Goal: Information Seeking & Learning: Learn about a topic

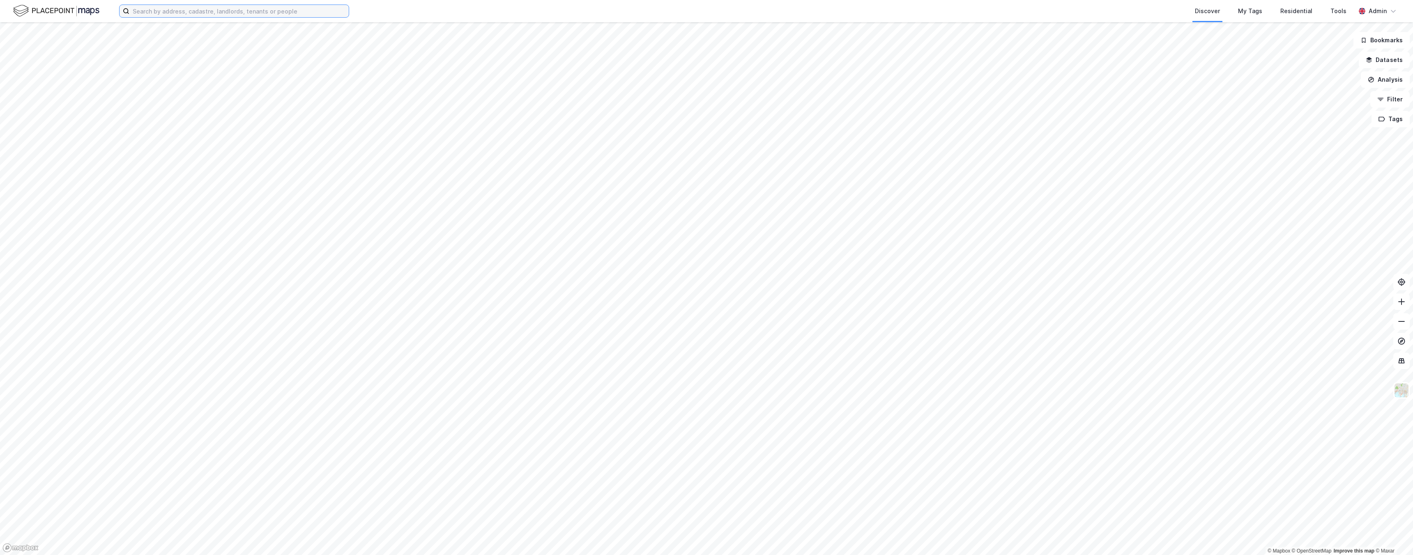
click at [209, 15] on input at bounding box center [238, 11] width 219 height 12
type input "a"
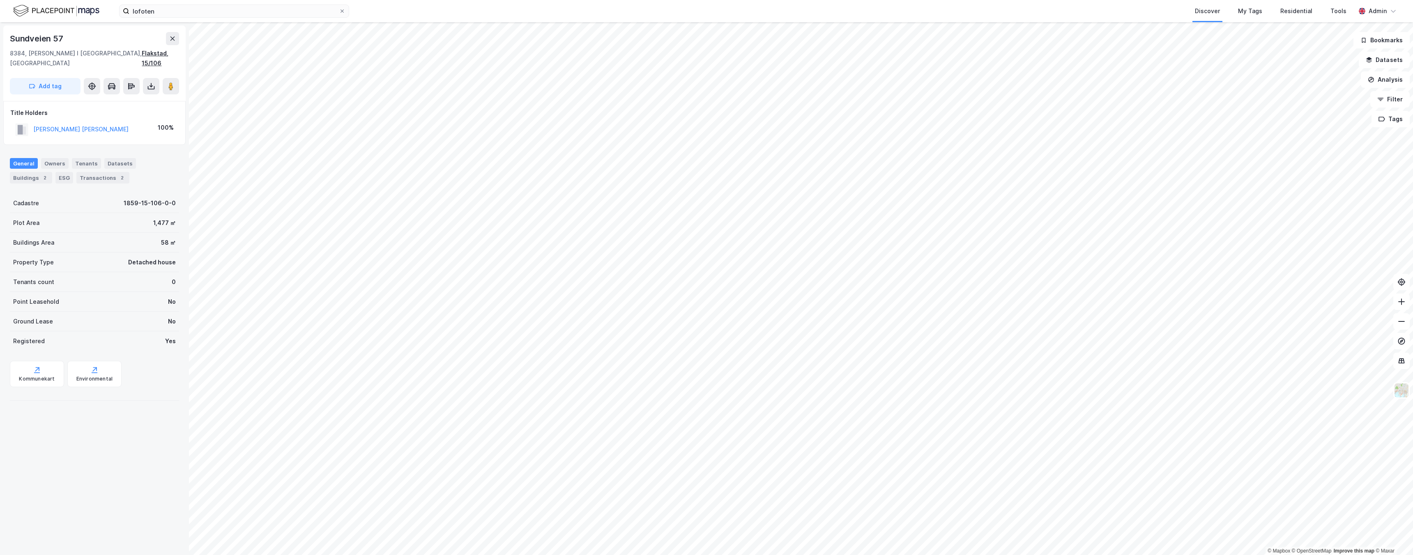
click at [164, 51] on div "Flakstad, 15/106" at bounding box center [160, 58] width 37 height 20
click at [42, 55] on div "Flakstad, 15/20" at bounding box center [32, 53] width 44 height 10
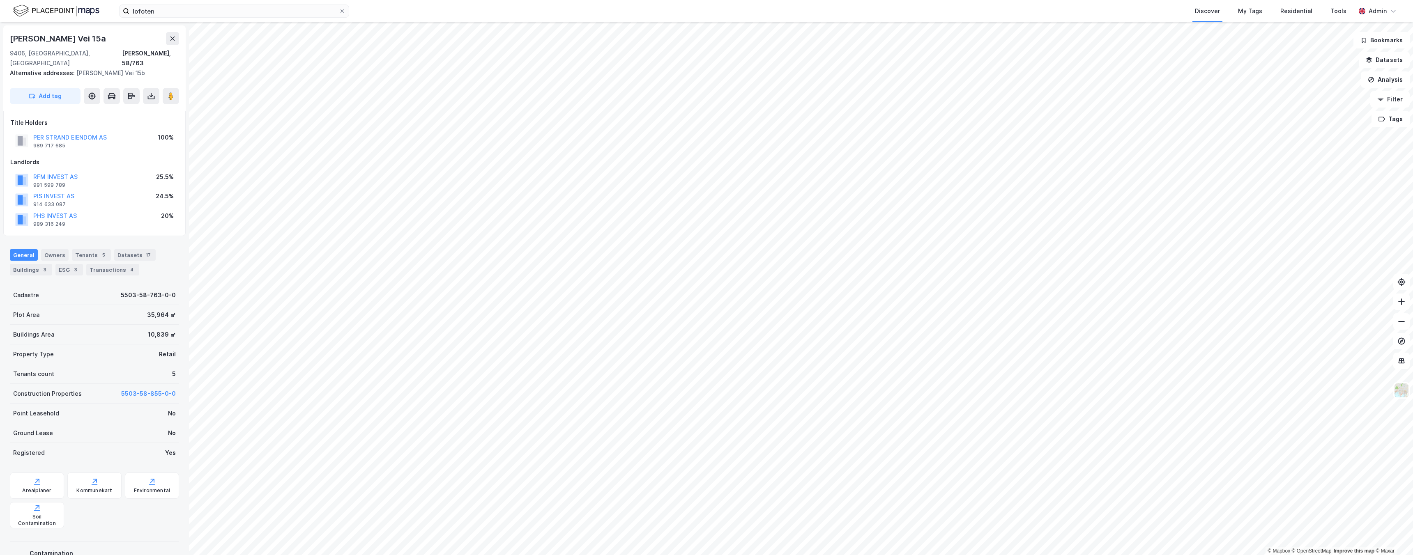
click at [167, 68] on div "Alternative addresses: Margrethe Jørgensens Vei 15b" at bounding box center [91, 73] width 163 height 10
click at [166, 54] on div "Harstad, 58/763" at bounding box center [150, 58] width 57 height 20
click at [628, 0] on html "lofoten Discover My Tags Residential Tools Admin © Mapbox © OpenStreetMap Impro…" at bounding box center [706, 277] width 1413 height 555
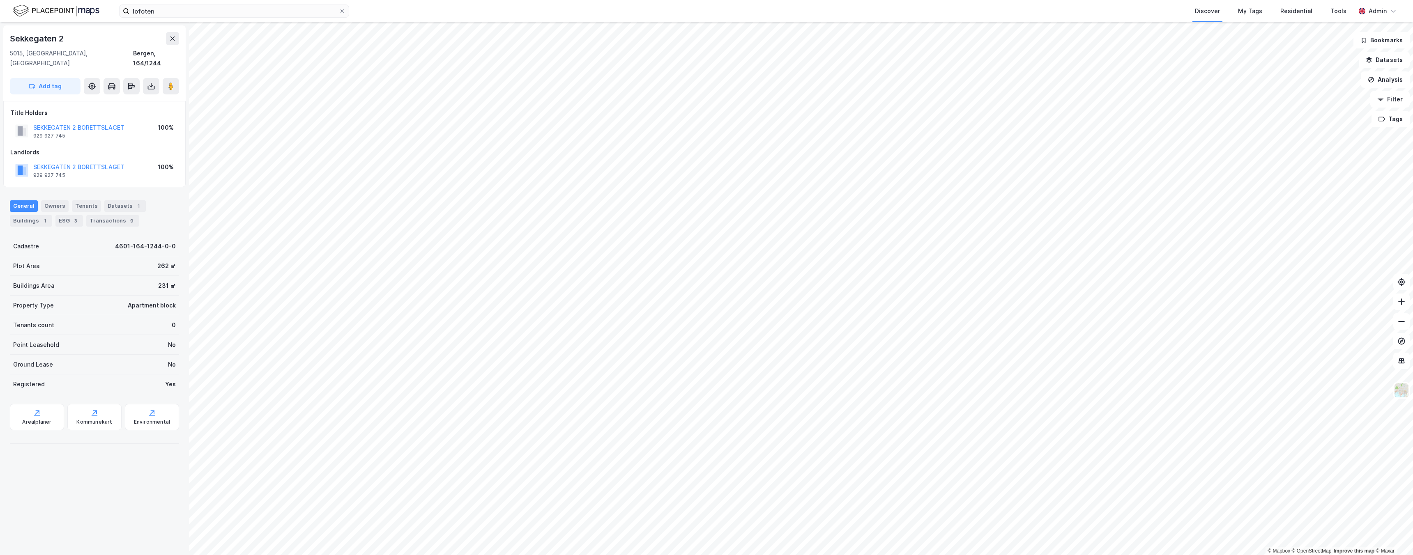
click at [166, 51] on div "Bergen, 164/1244" at bounding box center [156, 58] width 46 height 20
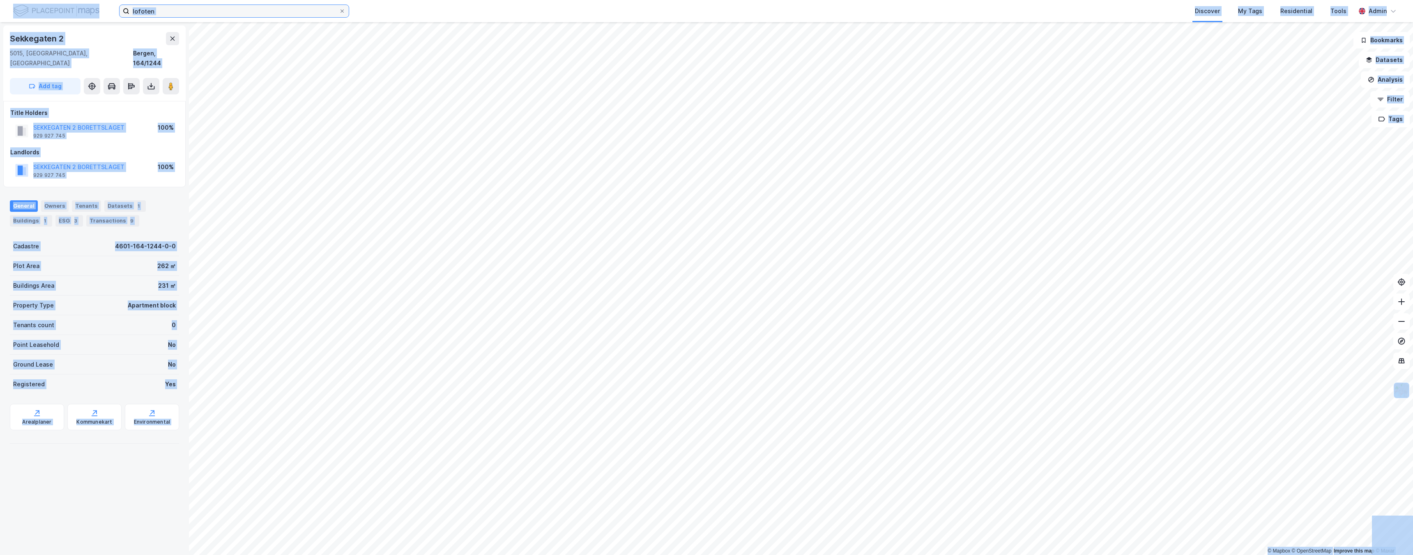
click at [150, 10] on input "lofoten" at bounding box center [233, 11] width 209 height 12
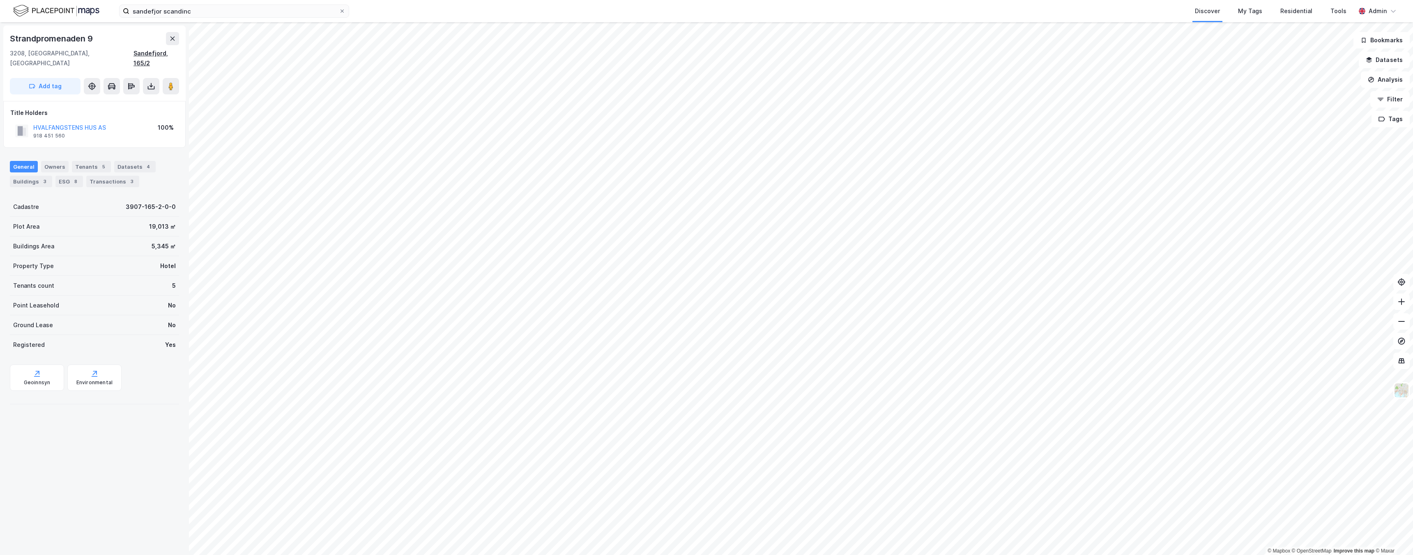
click at [158, 51] on div "Sandefjord, 165/2" at bounding box center [156, 58] width 46 height 20
click at [292, 11] on input "sandefjor scandinc" at bounding box center [233, 11] width 209 height 12
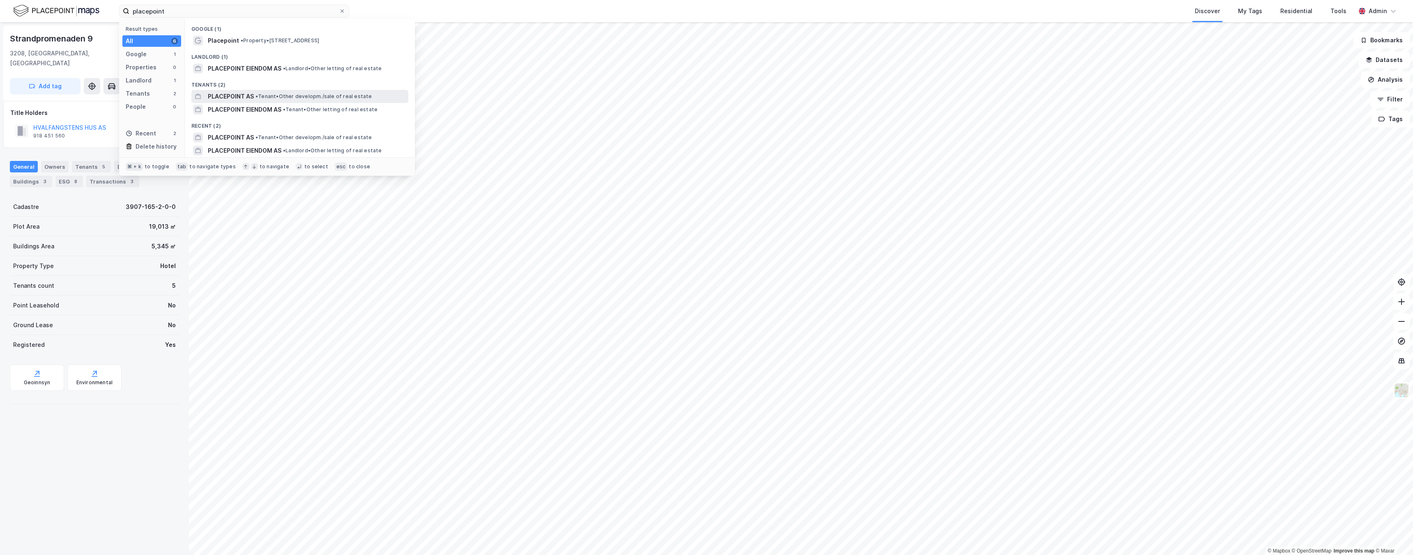
click at [237, 97] on span "PLACEPOINT AS" at bounding box center [231, 97] width 46 height 10
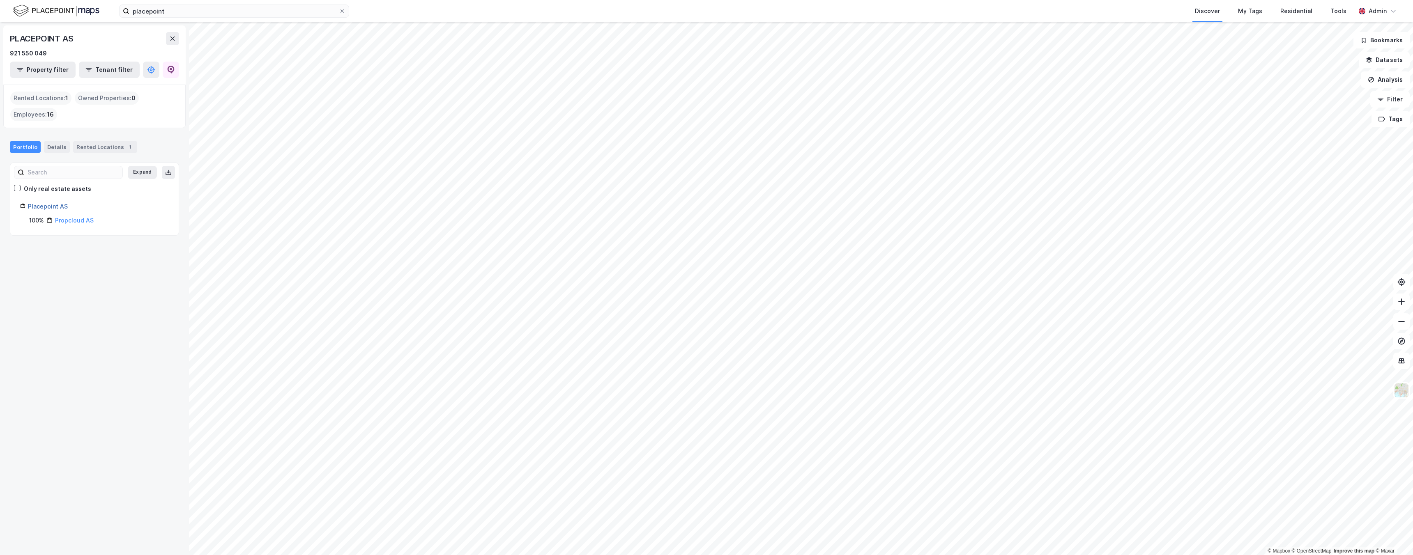
click at [57, 205] on link "Placepoint AS" at bounding box center [48, 206] width 40 height 7
click at [43, 209] on link "Placepoint AS" at bounding box center [48, 206] width 40 height 7
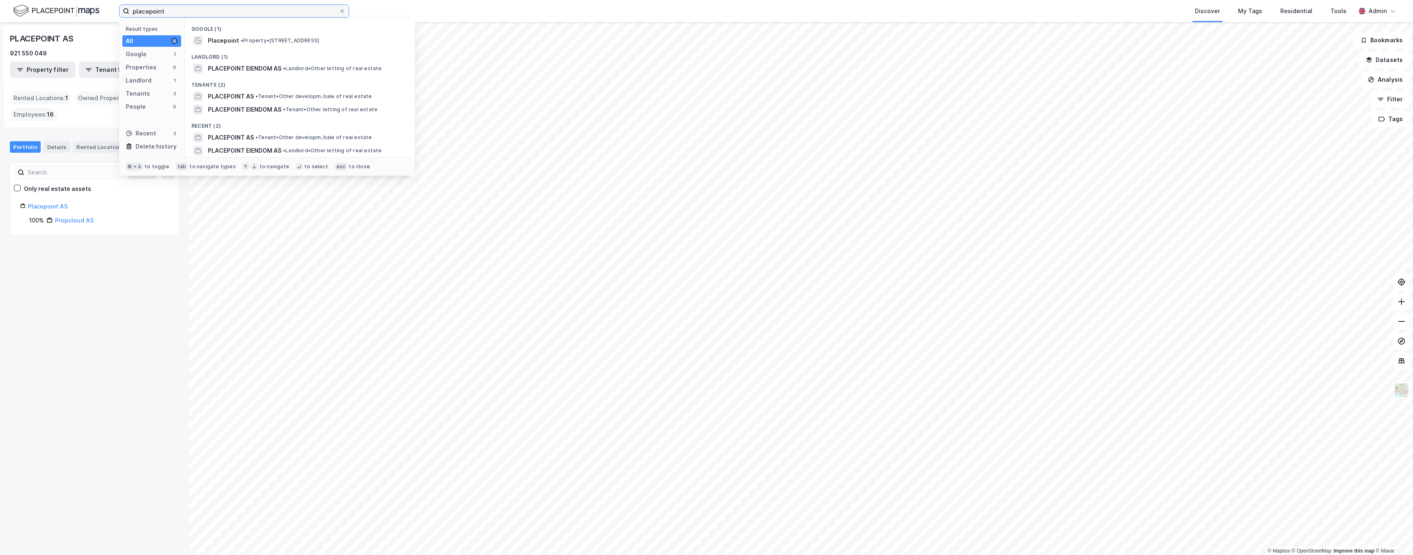
click at [146, 8] on input "placepoint" at bounding box center [233, 11] width 209 height 12
click at [253, 134] on span "PLACEPOINT AS" at bounding box center [231, 138] width 46 height 10
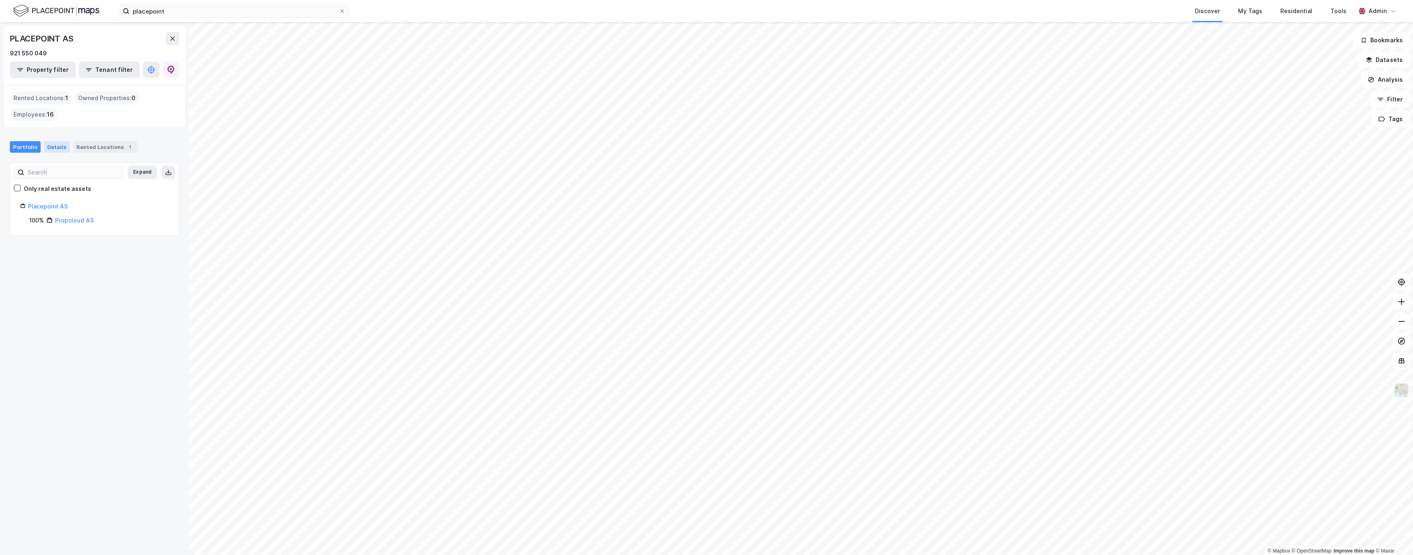
click at [54, 144] on div "Details" at bounding box center [57, 146] width 26 height 11
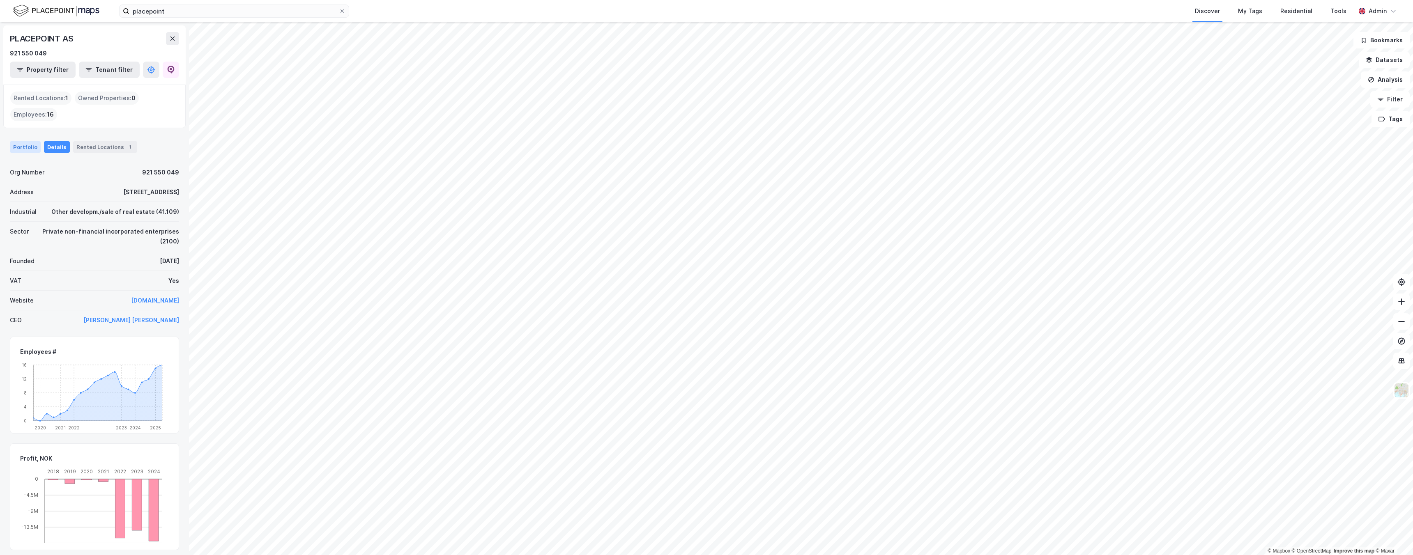
click at [26, 147] on div "Portfolio" at bounding box center [25, 146] width 31 height 11
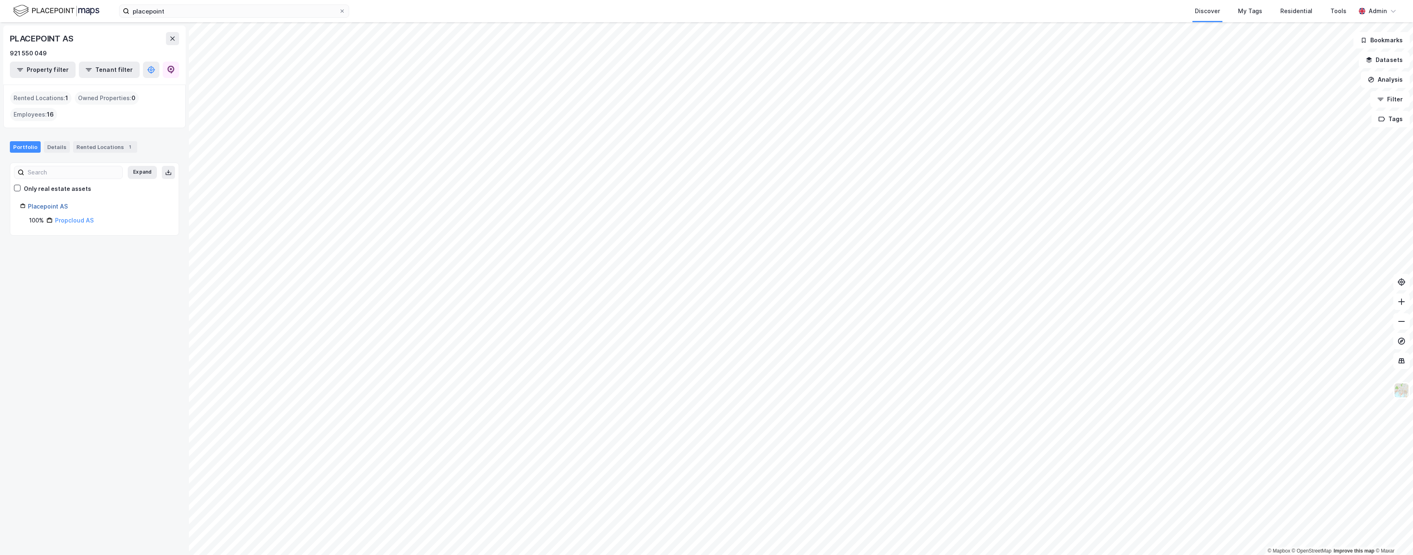
click at [53, 206] on link "Placepoint AS" at bounding box center [48, 206] width 40 height 7
click at [66, 216] on div "Propcloud AS" at bounding box center [74, 221] width 39 height 10
click at [68, 221] on link "Propcloud AS" at bounding box center [74, 220] width 39 height 7
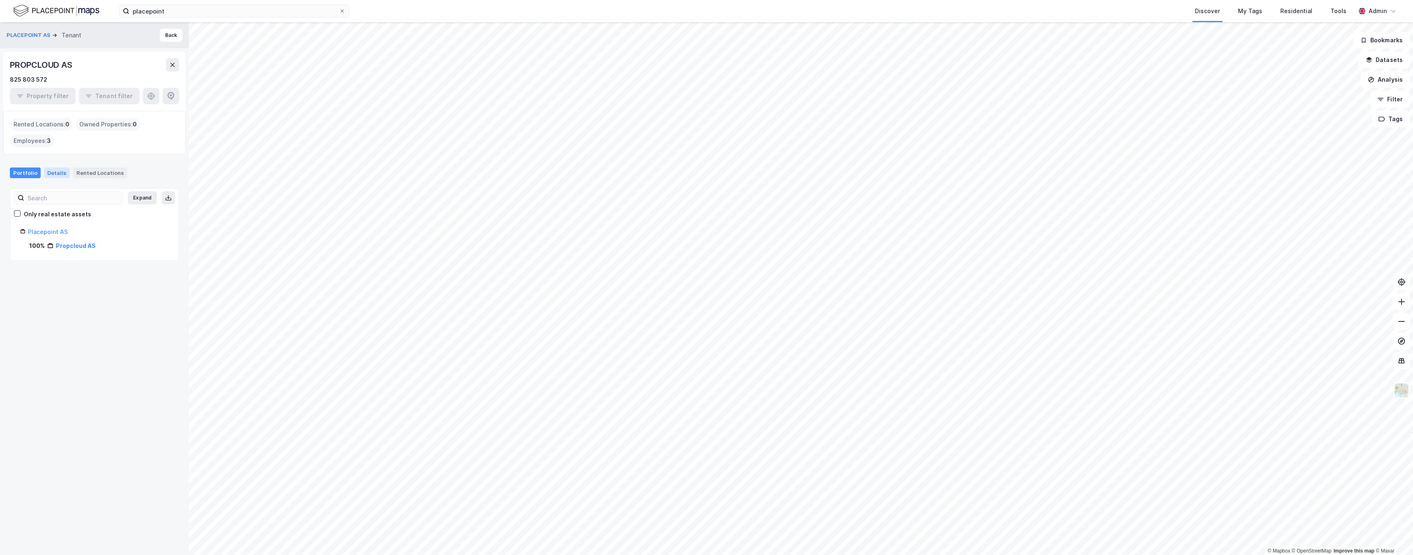
click at [51, 170] on div "Details" at bounding box center [57, 173] width 26 height 11
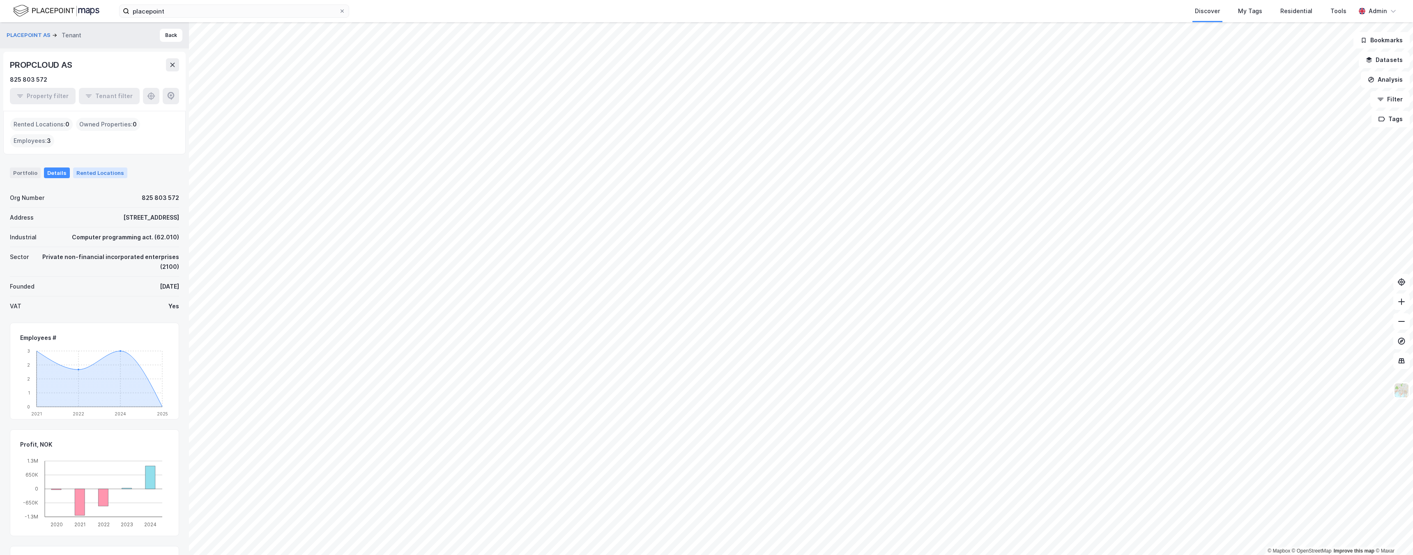
click at [96, 172] on div "Rented Locations" at bounding box center [100, 173] width 54 height 11
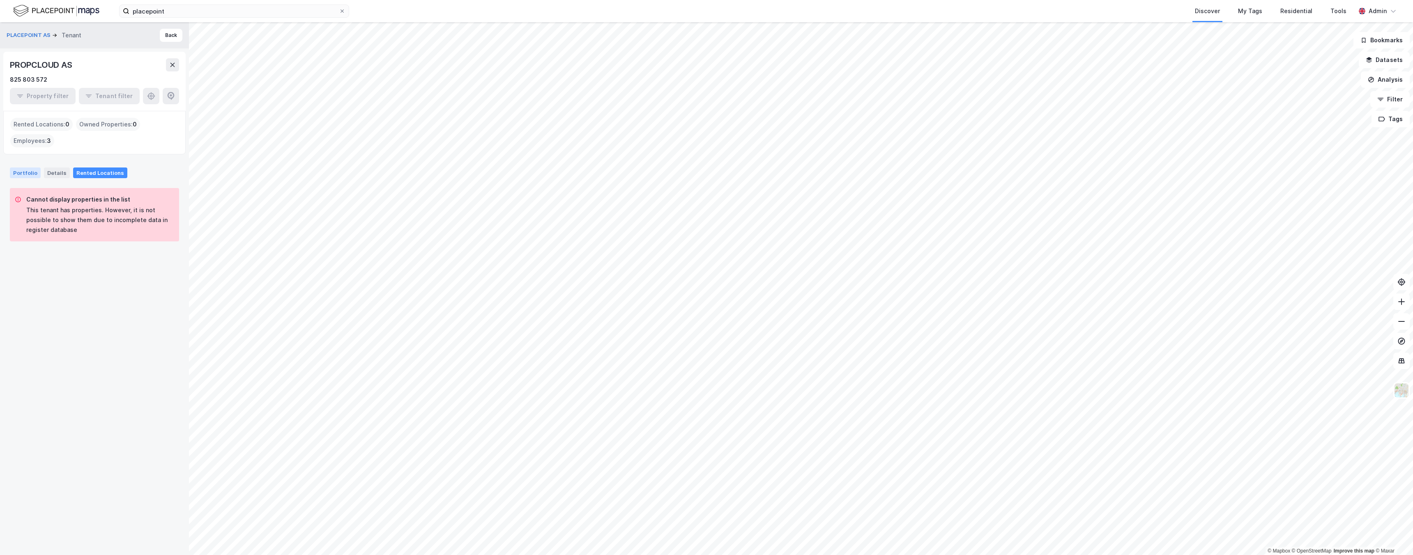
click at [19, 176] on div "Portfolio" at bounding box center [25, 173] width 31 height 11
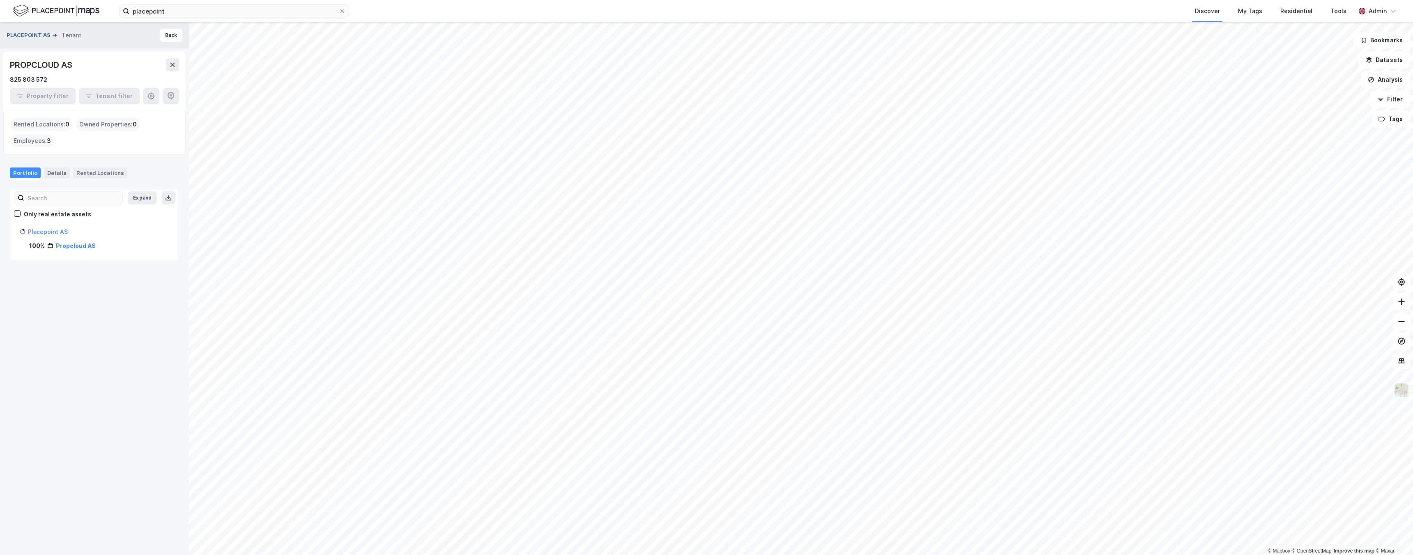
click at [23, 35] on button "PLACEPOINT AS" at bounding box center [30, 35] width 46 height 8
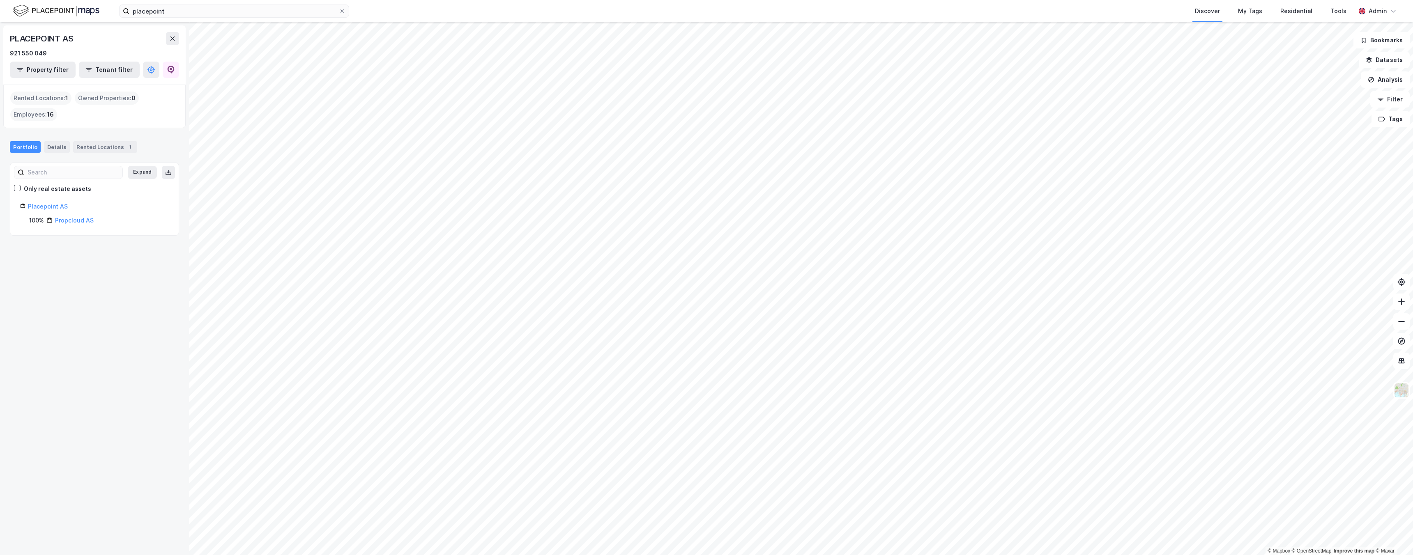
click at [33, 53] on div "921 550 049" at bounding box center [28, 53] width 37 height 10
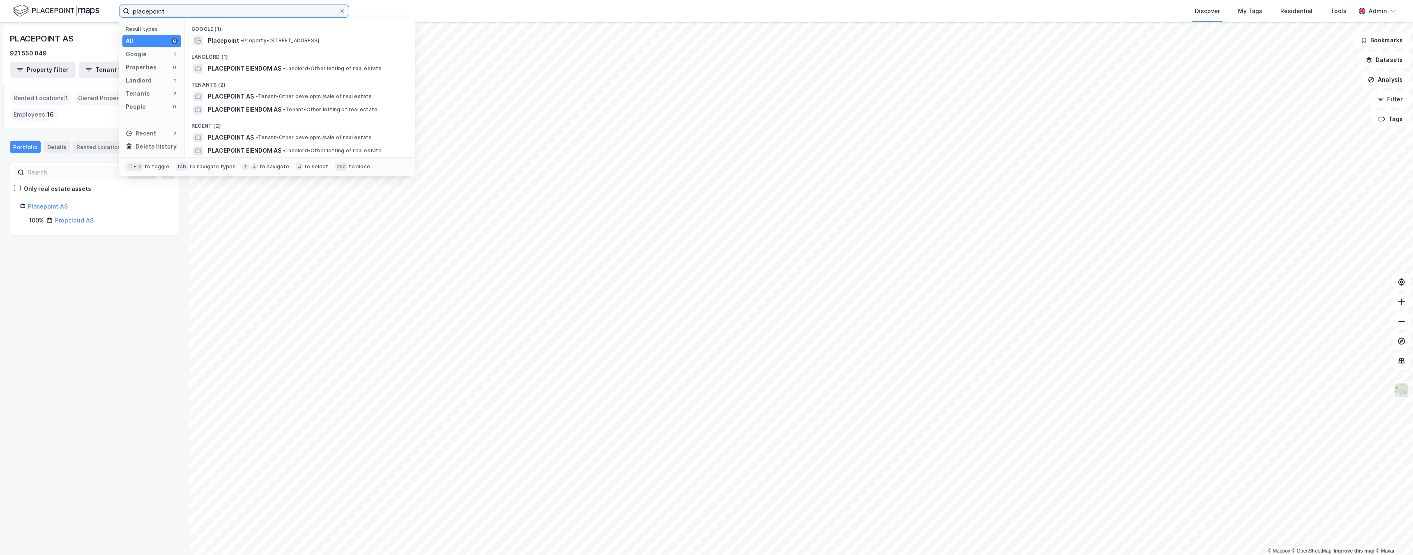
click at [192, 11] on input "placepoint" at bounding box center [233, 11] width 209 height 12
paste input "921 550 049"
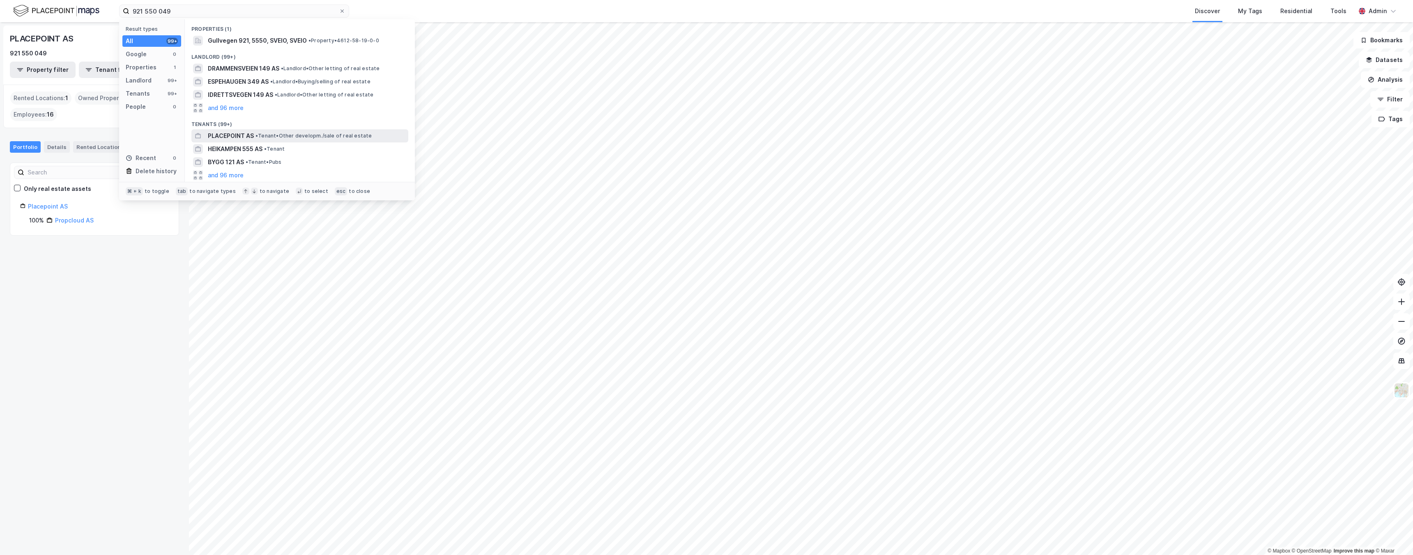
click at [234, 136] on span "PLACEPOINT AS" at bounding box center [231, 136] width 46 height 10
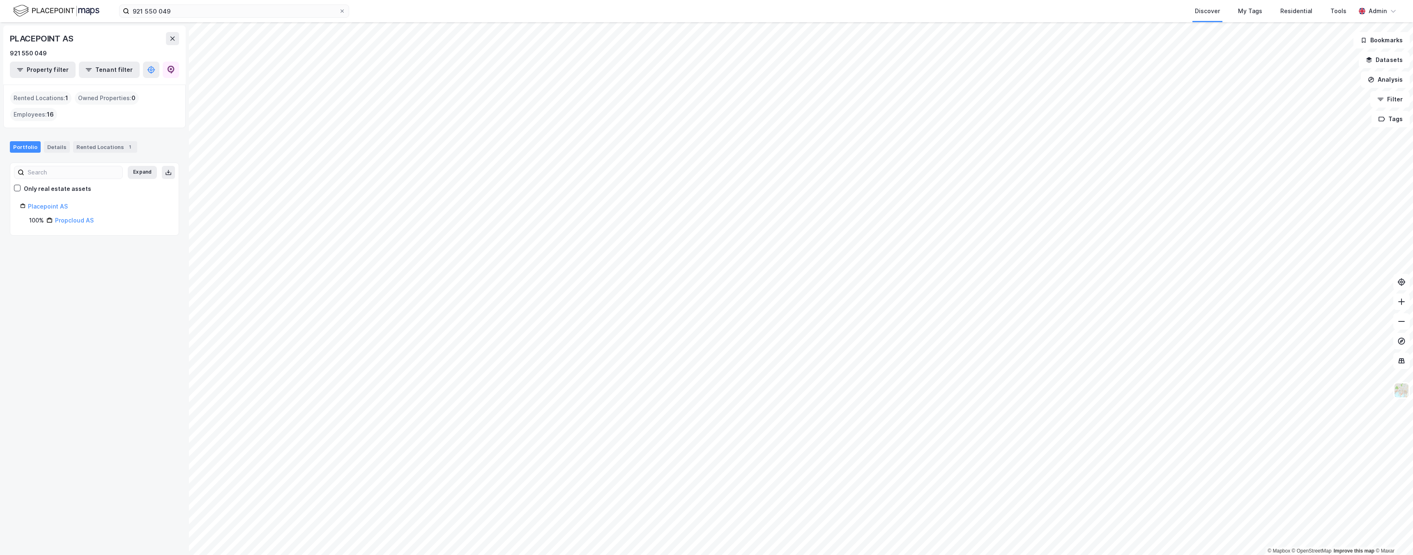
click at [44, 36] on div "PLACEPOINT AS" at bounding box center [42, 38] width 65 height 13
drag, startPoint x: 83, startPoint y: 38, endPoint x: 0, endPoint y: 38, distance: 82.5
click at [0, 38] on div "PLACEPOINT AS 921 550 049 Property filter Tenant filter Rented Locations : 1 Ow…" at bounding box center [94, 288] width 189 height 533
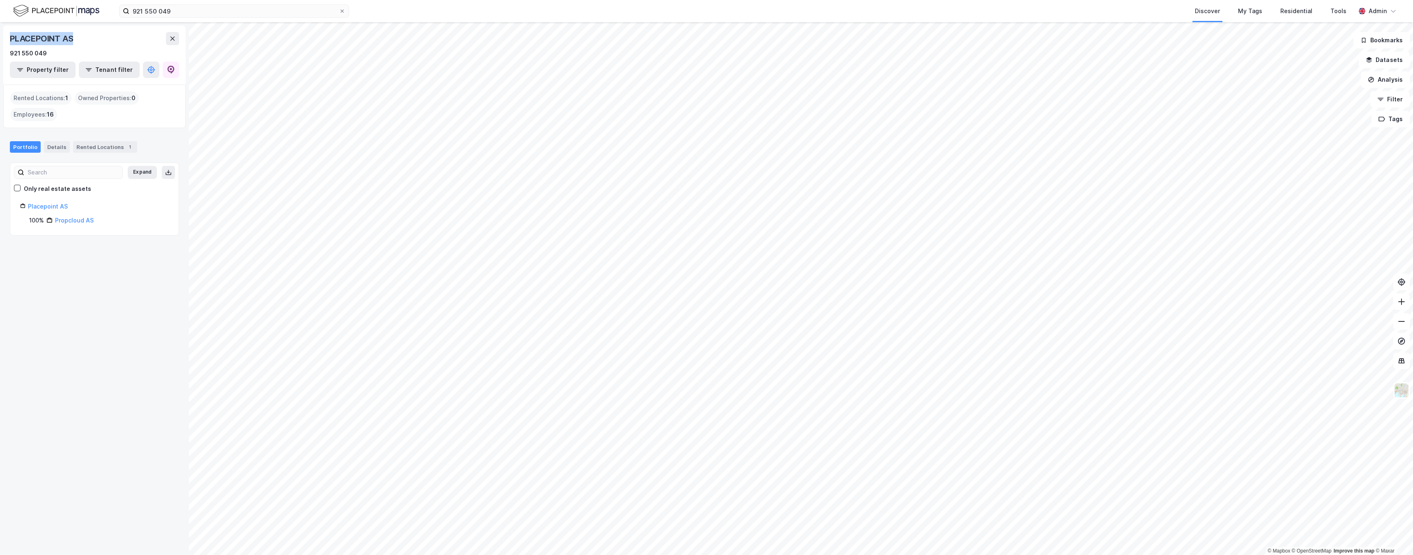
copy div "PLACEPOINT AS"
click at [169, 7] on input "921 550 049" at bounding box center [233, 11] width 209 height 12
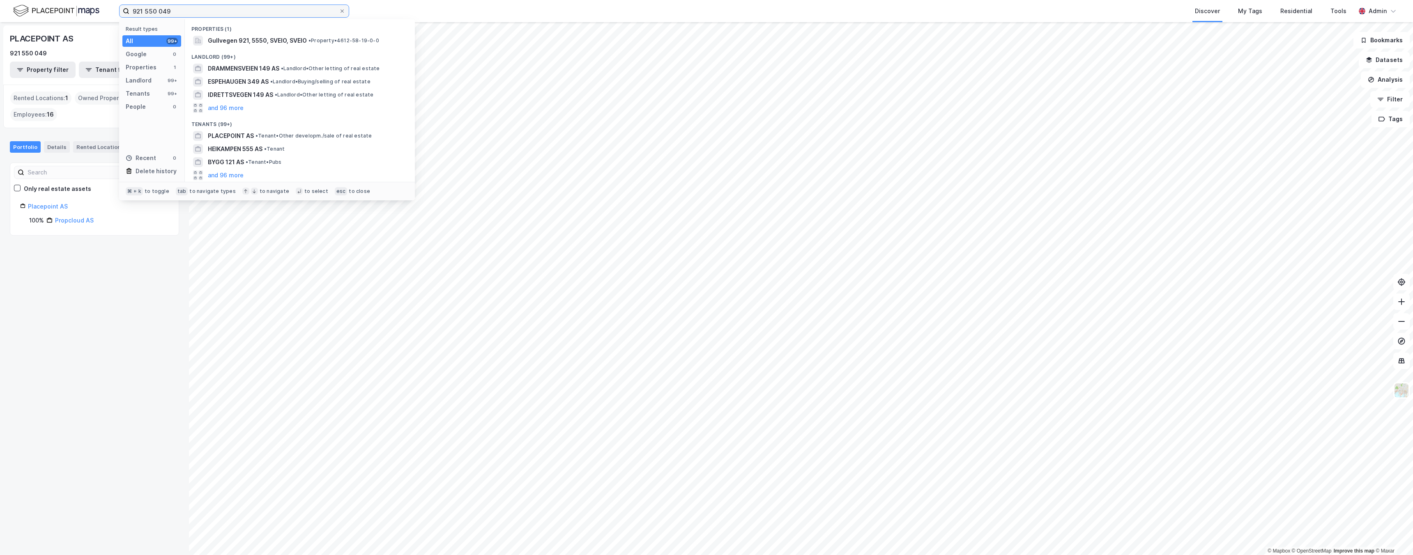
paste input "PLACEPOINT AS"
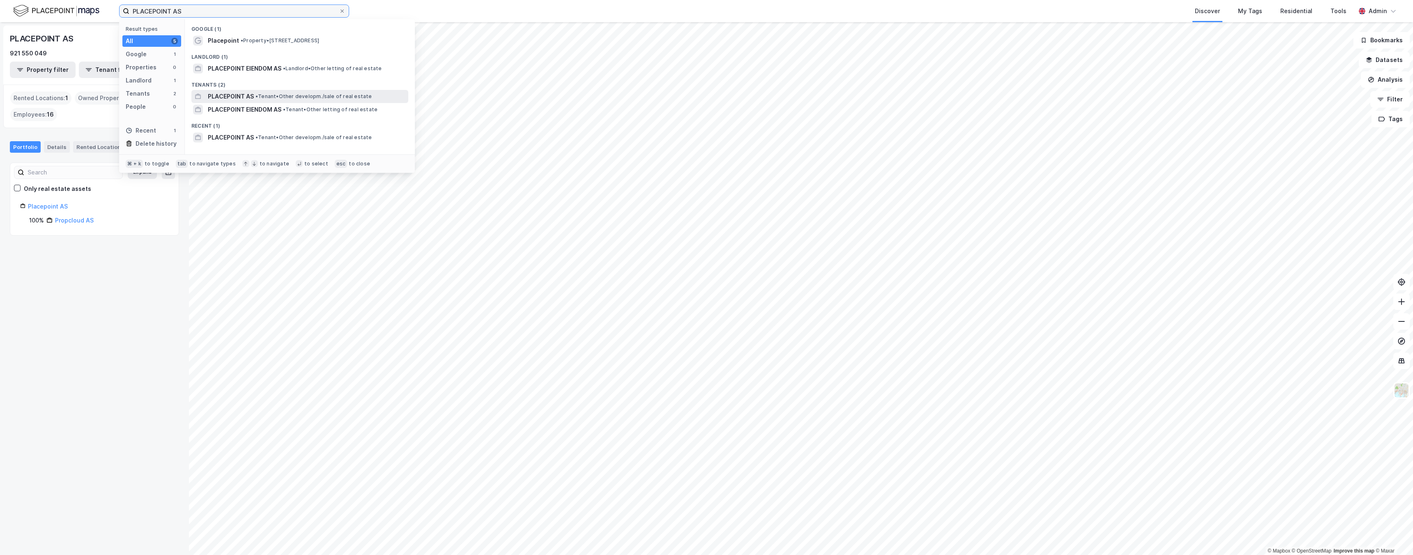
type input "PLACEPOINT AS"
click at [235, 96] on span "PLACEPOINT AS" at bounding box center [231, 97] width 46 height 10
click at [205, 13] on input "PLACEPOINT AS" at bounding box center [233, 11] width 209 height 12
click at [59, 263] on div "PLACEPOINT AS 921 550 049 Property filter Tenant filter Rented Locations : 1 Ow…" at bounding box center [94, 288] width 189 height 533
click at [220, 12] on input "PLACEPOINT AS" at bounding box center [233, 11] width 209 height 12
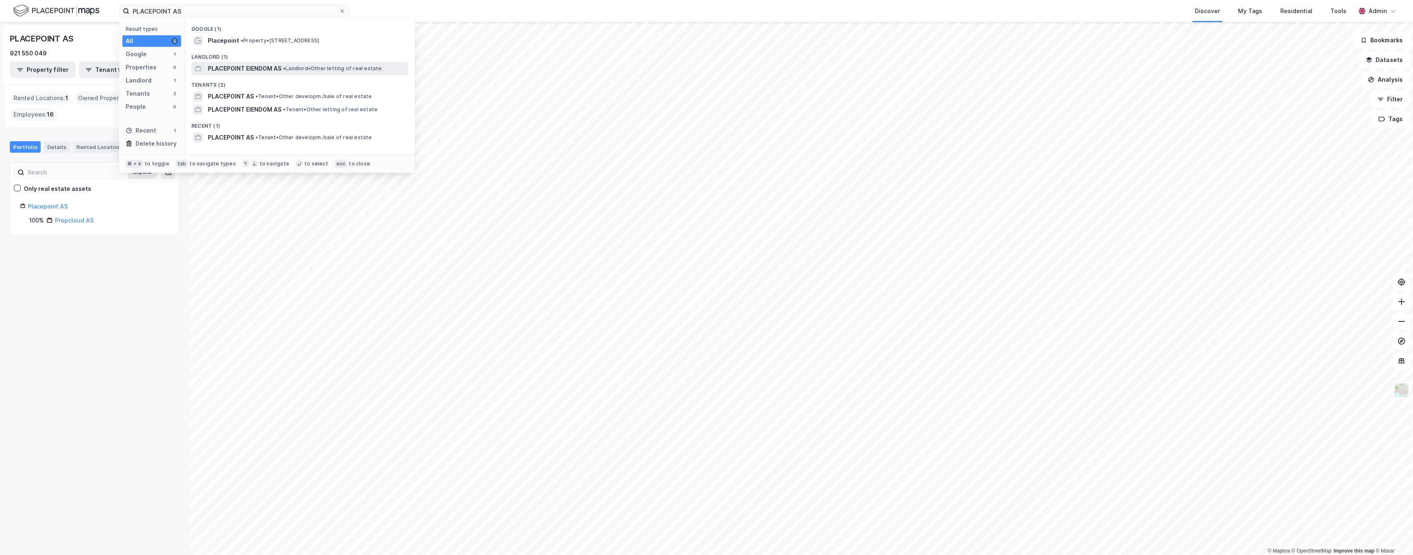
click at [224, 67] on span "PLACEPOINT EIENDOM AS" at bounding box center [245, 69] width 74 height 10
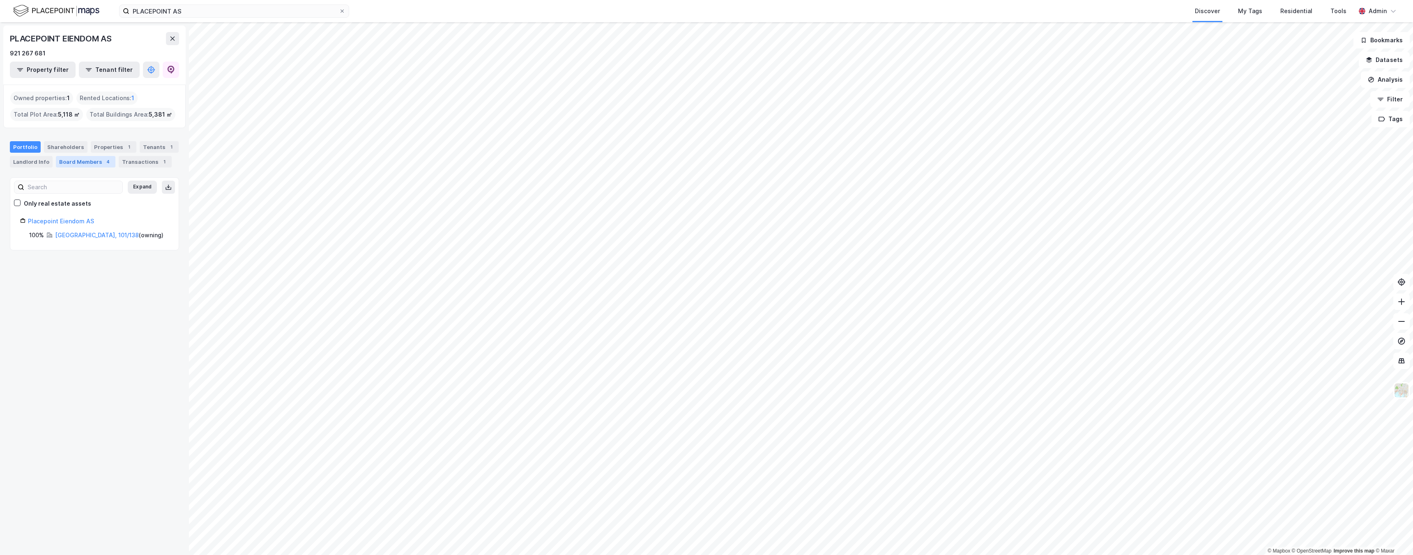
click at [80, 163] on div "Board Members 4" at bounding box center [86, 161] width 60 height 11
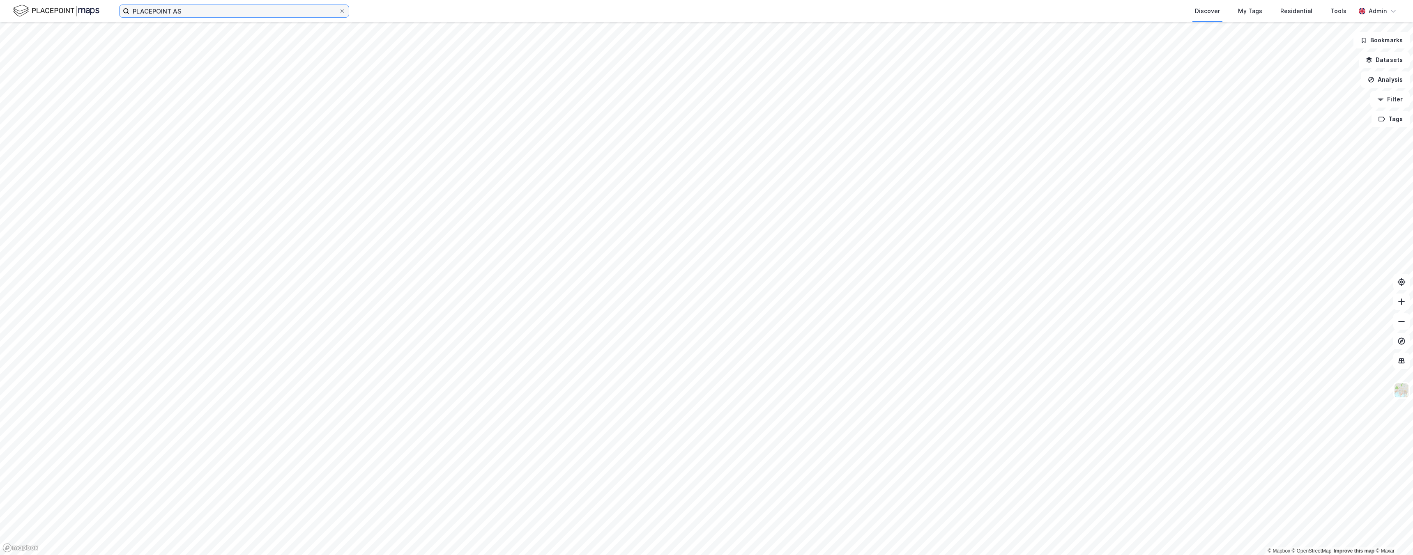
click at [168, 9] on input "PLACEPOINT AS" at bounding box center [233, 11] width 209 height 12
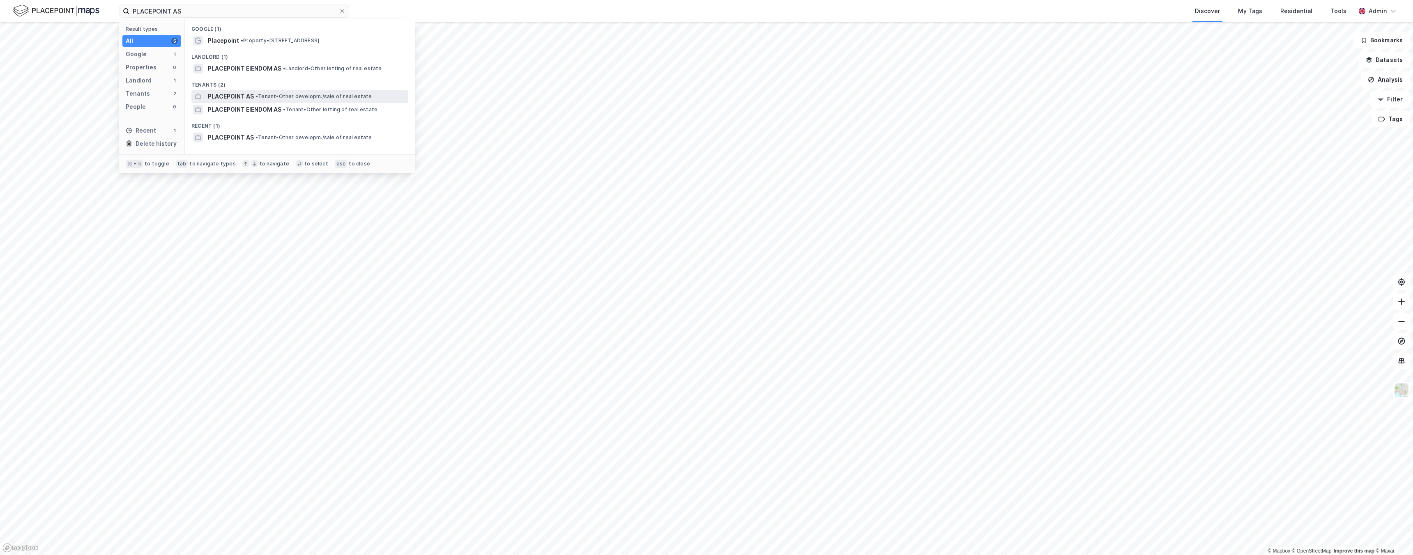
click at [224, 97] on span "PLACEPOINT AS" at bounding box center [231, 97] width 46 height 10
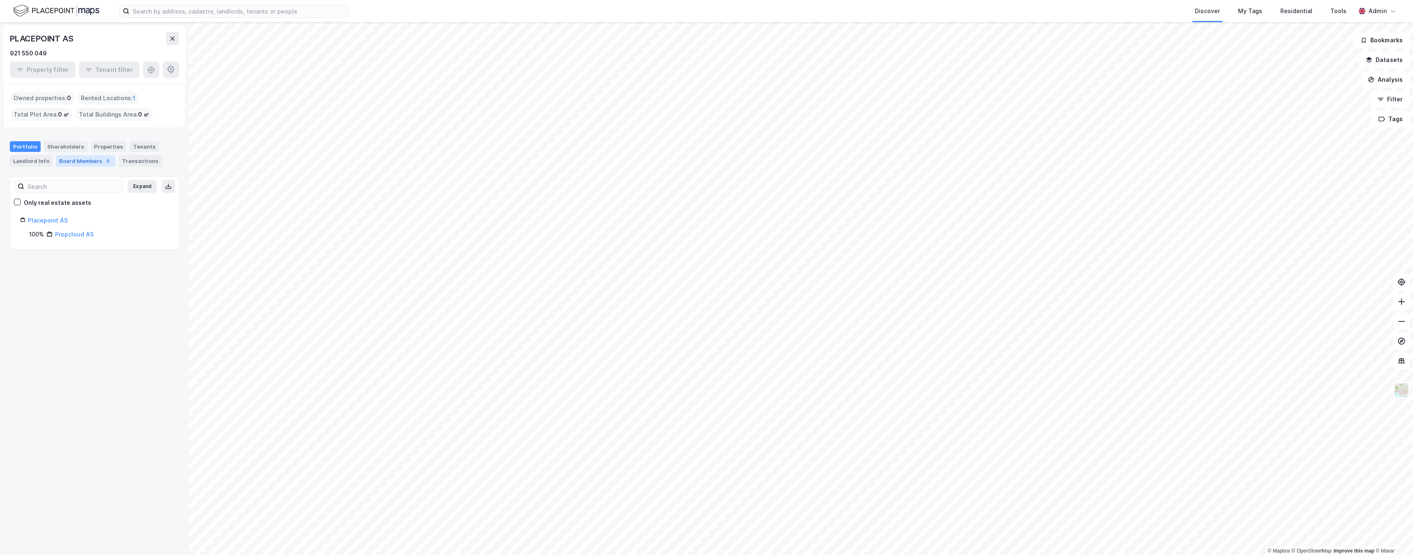
click at [77, 160] on div "Board Members 5" at bounding box center [86, 160] width 60 height 11
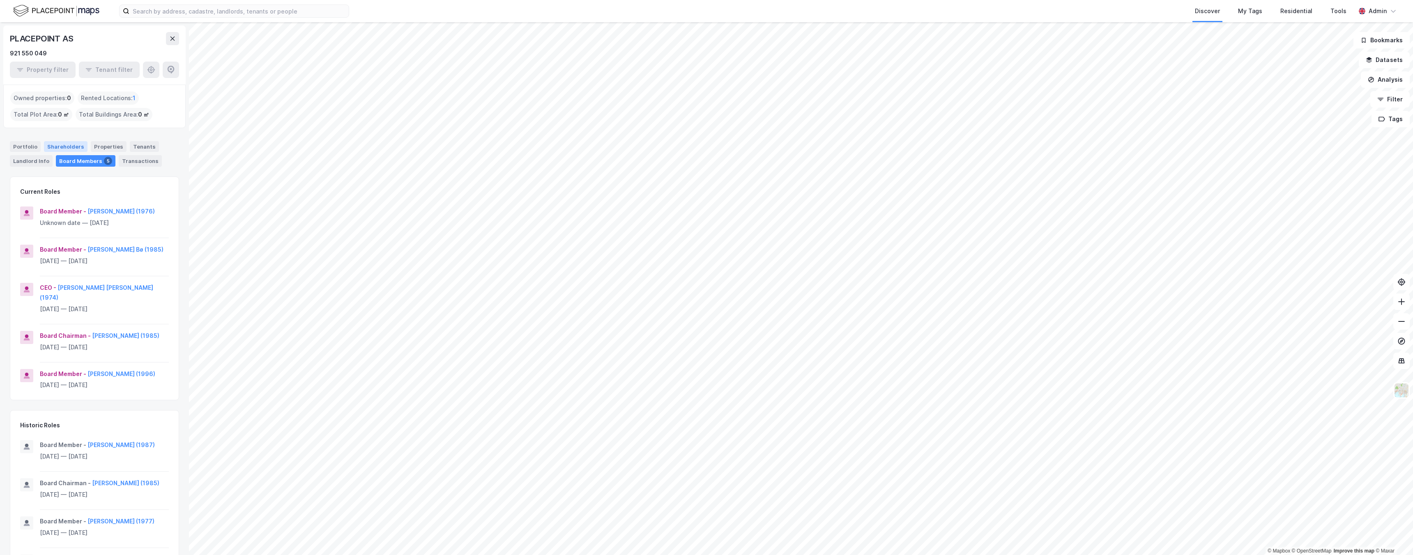
click at [60, 149] on div "Shareholders" at bounding box center [66, 146] width 44 height 11
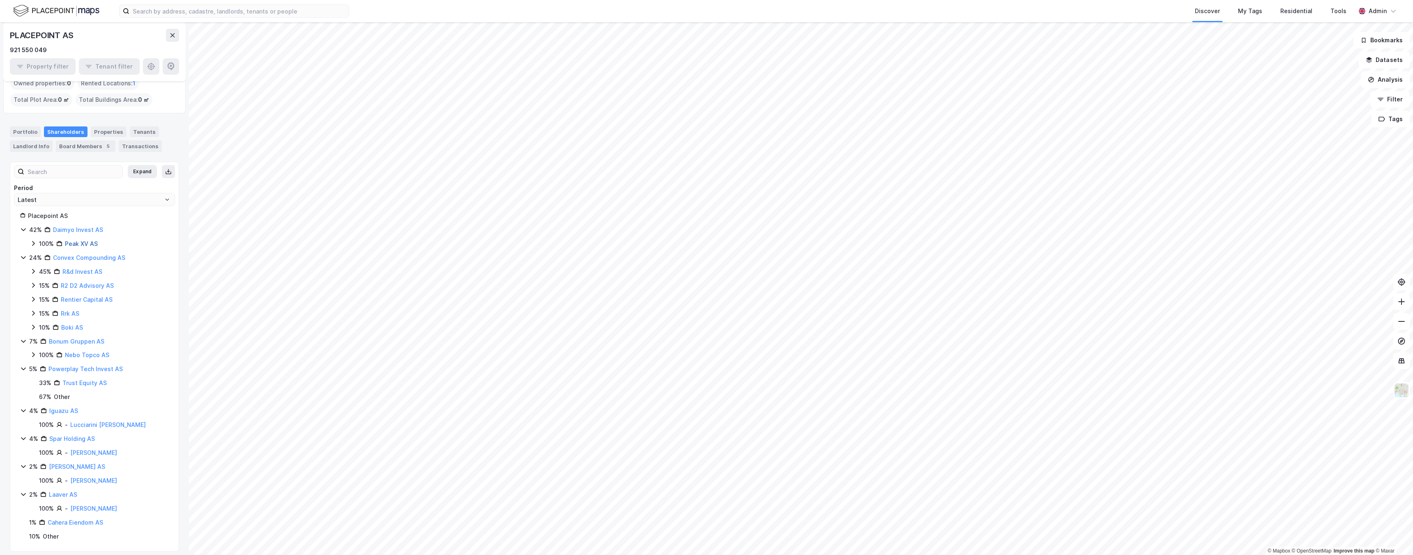
scroll to position [18, 0]
click at [31, 239] on icon at bounding box center [33, 240] width 7 height 7
click at [24, 225] on icon at bounding box center [23, 226] width 7 height 7
click at [34, 265] on icon at bounding box center [33, 264] width 2 height 5
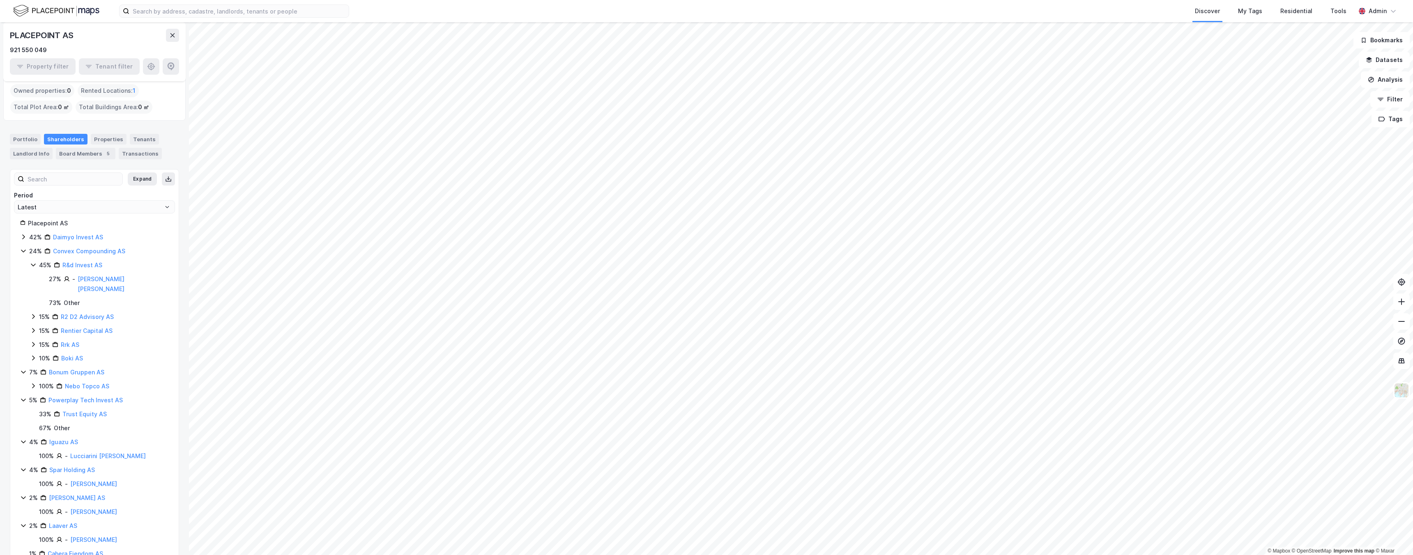
scroll to position [18, 0]
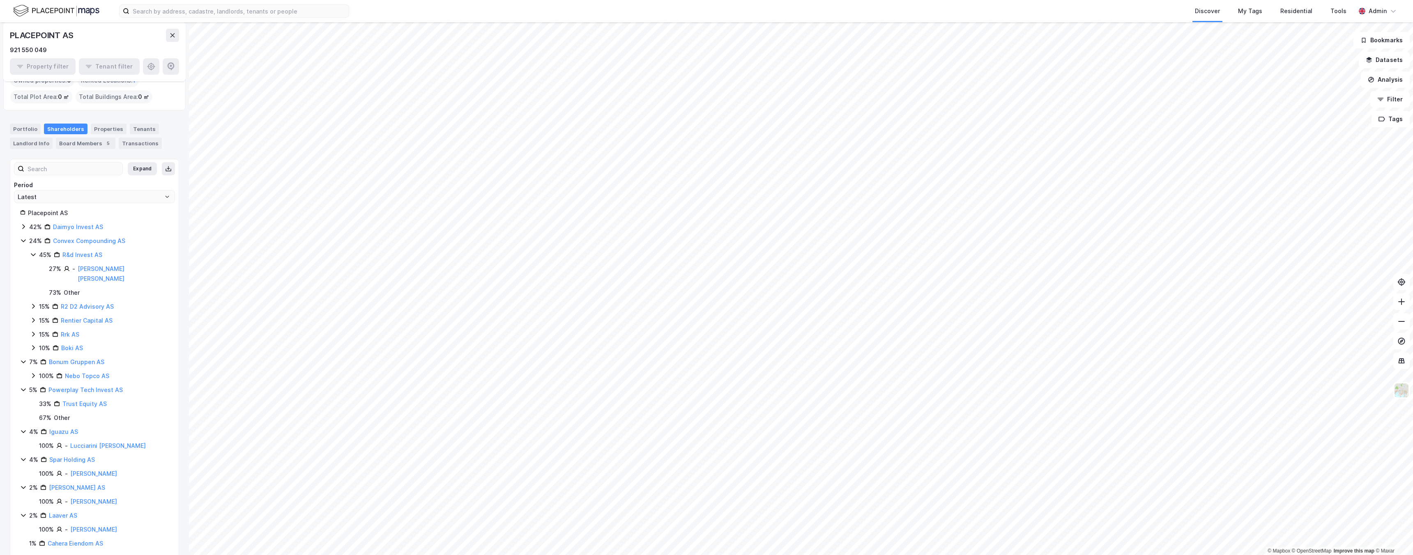
click at [33, 303] on icon at bounding box center [33, 306] width 7 height 7
click at [34, 342] on icon at bounding box center [33, 344] width 2 height 5
click at [33, 410] on icon at bounding box center [33, 413] width 7 height 7
click at [44, 417] on icon at bounding box center [43, 419] width 2 height 5
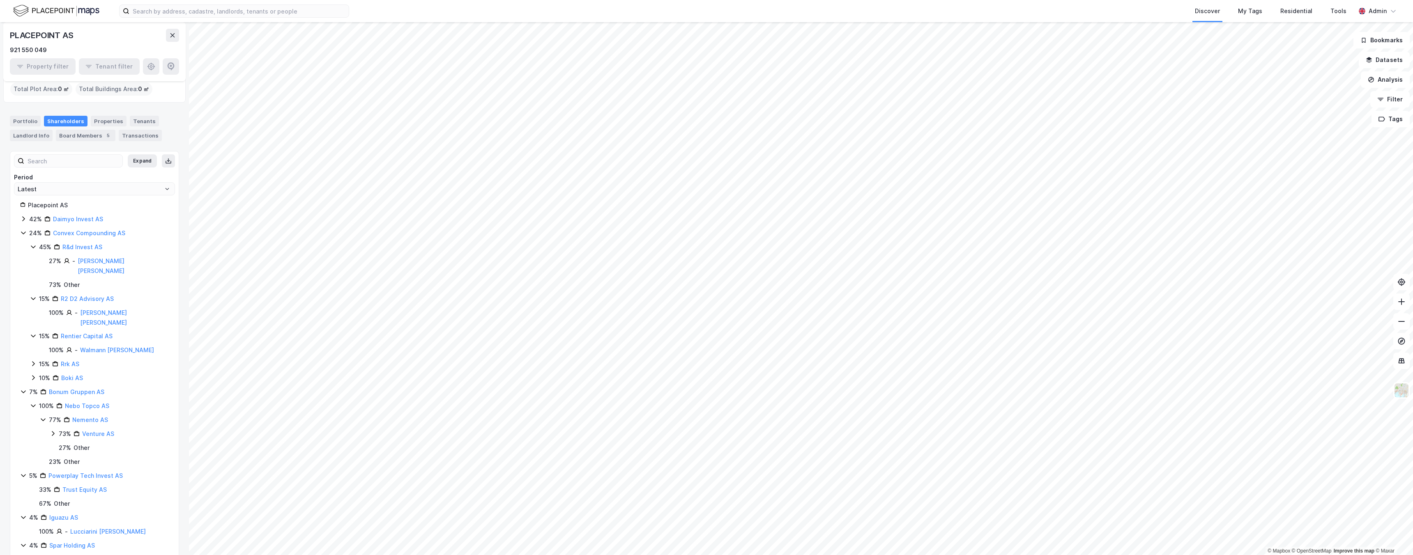
click at [55, 430] on icon at bounding box center [53, 433] width 7 height 7
click at [26, 389] on icon at bounding box center [23, 392] width 7 height 7
click at [55, 417] on icon at bounding box center [57, 420] width 6 height 6
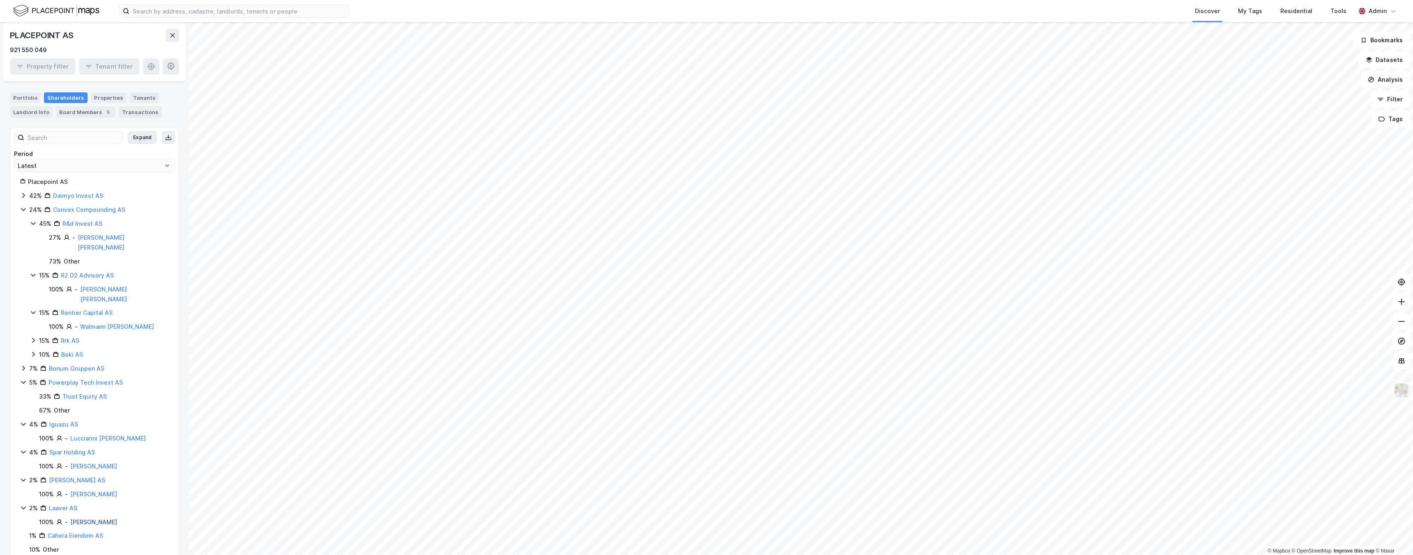
click at [89, 519] on link "[PERSON_NAME]" at bounding box center [93, 522] width 47 height 7
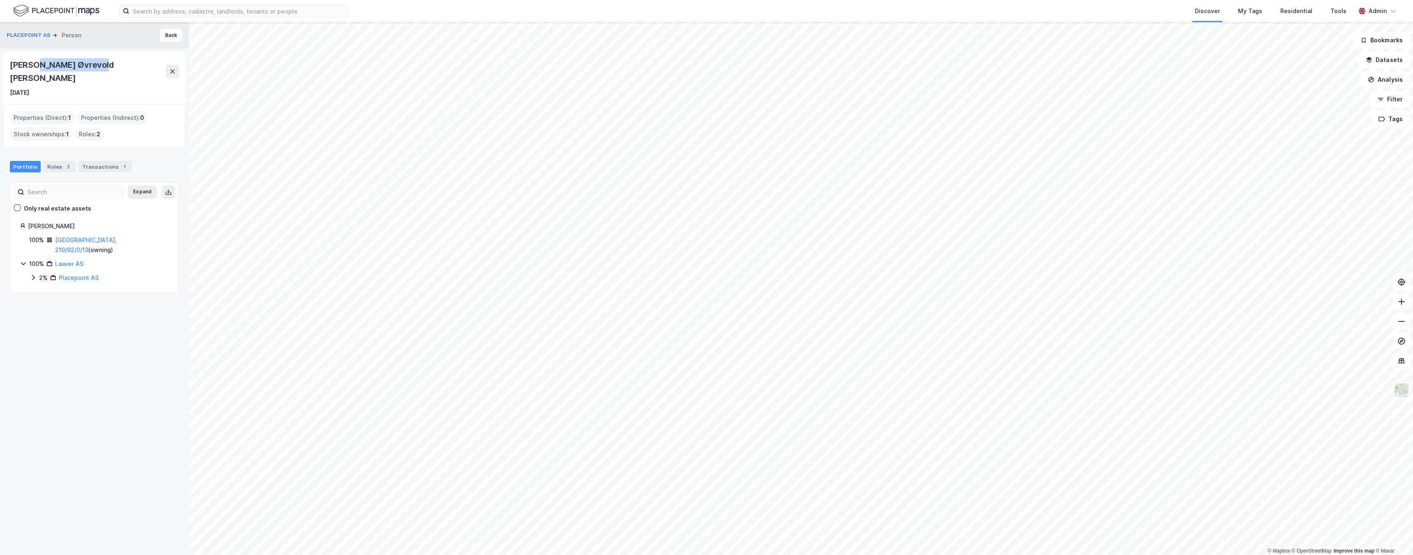
drag, startPoint x: 40, startPoint y: 63, endPoint x: 114, endPoint y: 71, distance: 74.3
click at [114, 71] on div "[PERSON_NAME] Øvrevold [PERSON_NAME]" at bounding box center [94, 71] width 169 height 26
click at [21, 34] on button "PLACEPOINT AS" at bounding box center [30, 35] width 46 height 8
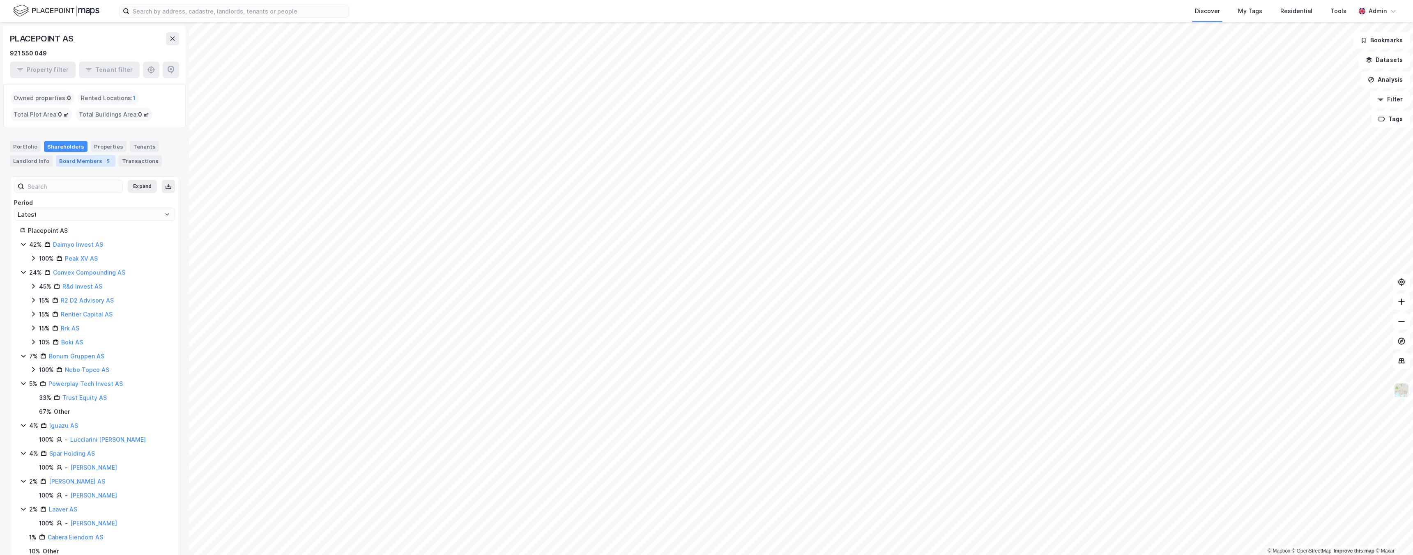
click at [76, 157] on div "Board Members 5" at bounding box center [86, 160] width 60 height 11
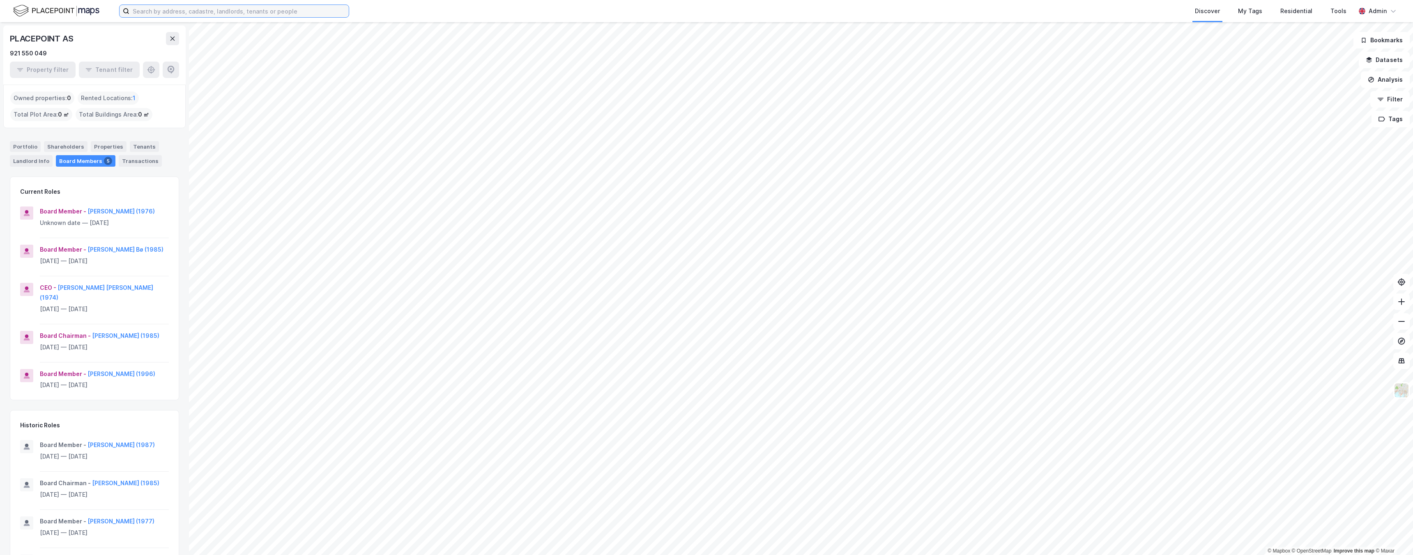
click at [233, 11] on input at bounding box center [238, 11] width 219 height 12
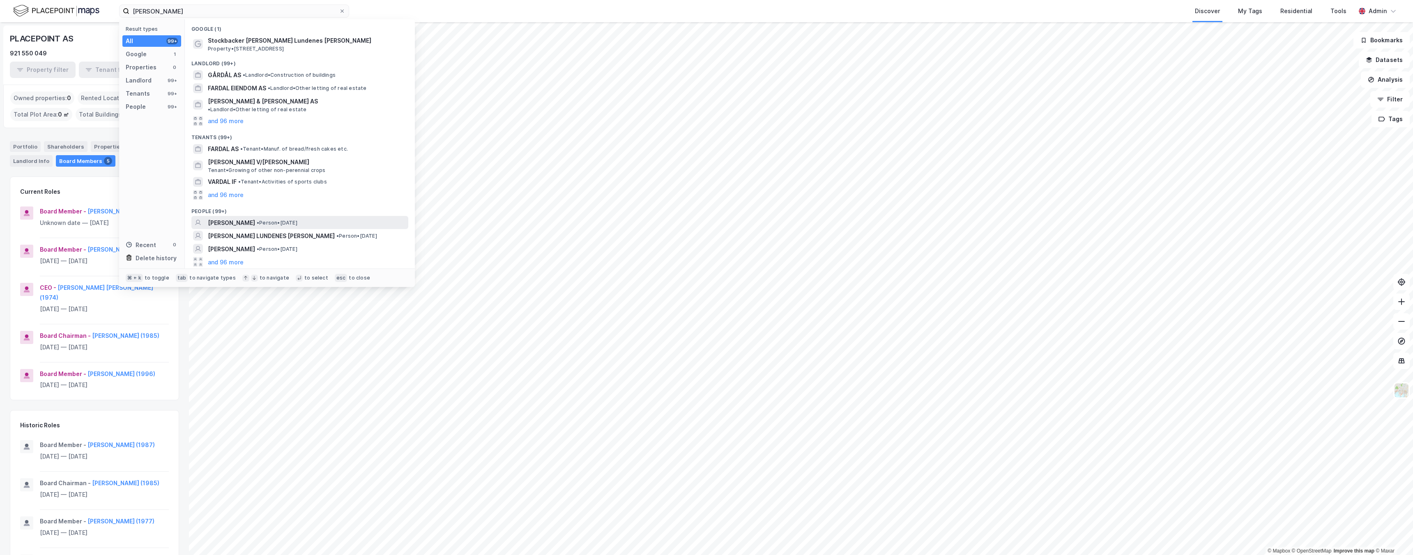
click at [247, 218] on span "[PERSON_NAME]" at bounding box center [231, 223] width 47 height 10
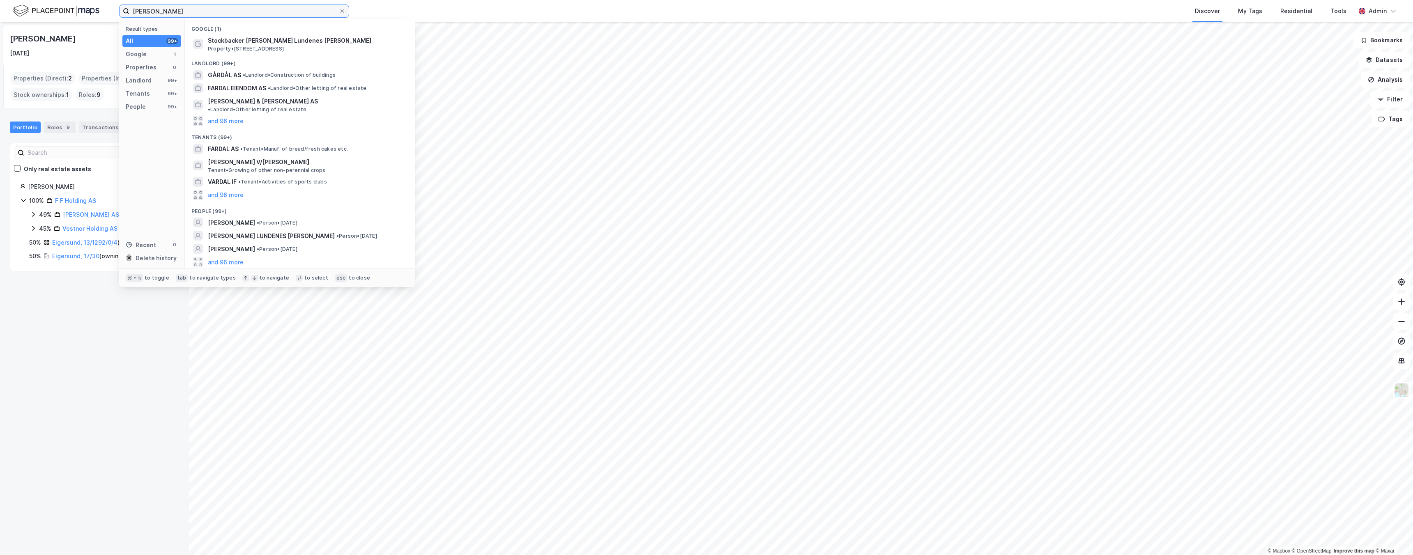
click at [198, 13] on input "[PERSON_NAME]" at bounding box center [233, 11] width 209 height 12
click at [250, 233] on span "[PERSON_NAME] LUNDENES [PERSON_NAME]" at bounding box center [271, 236] width 127 height 10
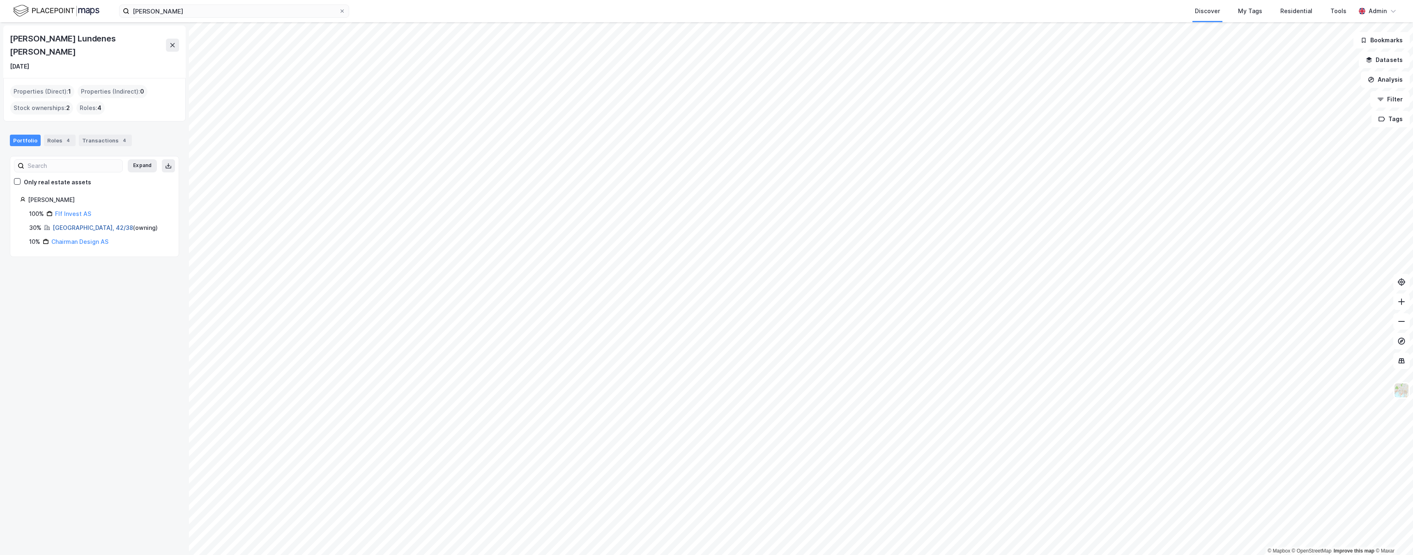
click at [74, 224] on link "[GEOGRAPHIC_DATA], 42/38" at bounding box center [93, 227] width 80 height 7
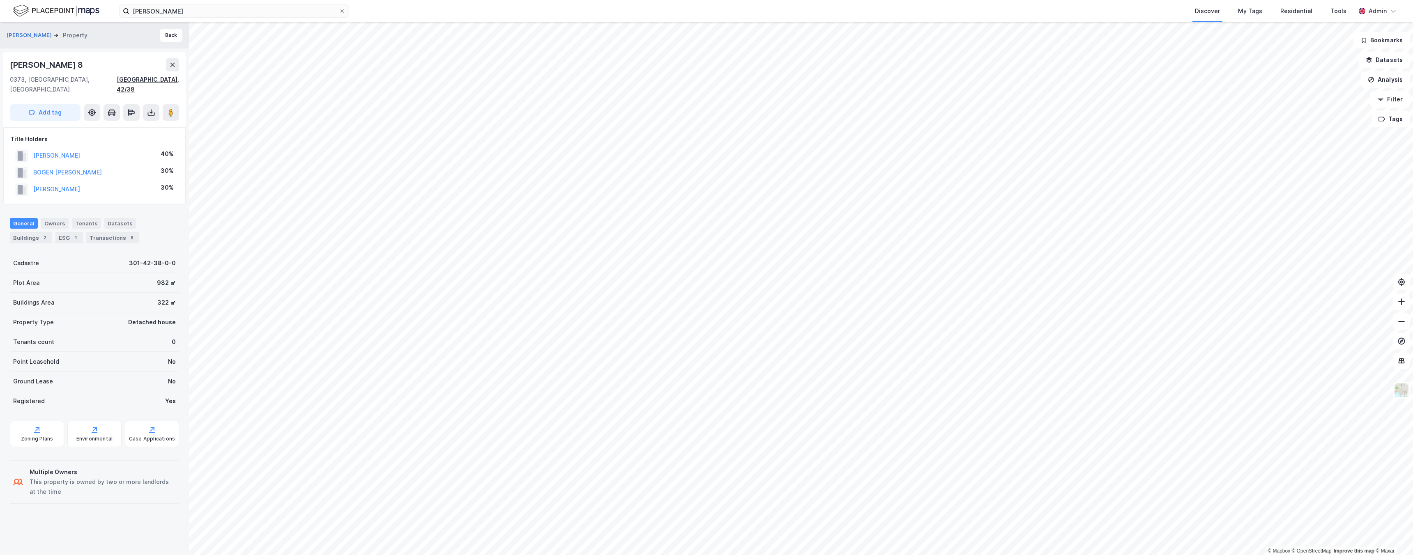
click at [163, 79] on div "[GEOGRAPHIC_DATA], 42/38" at bounding box center [148, 85] width 62 height 20
click at [173, 108] on image at bounding box center [170, 112] width 5 height 8
click at [188, 13] on input "[PERSON_NAME]" at bounding box center [233, 11] width 209 height 12
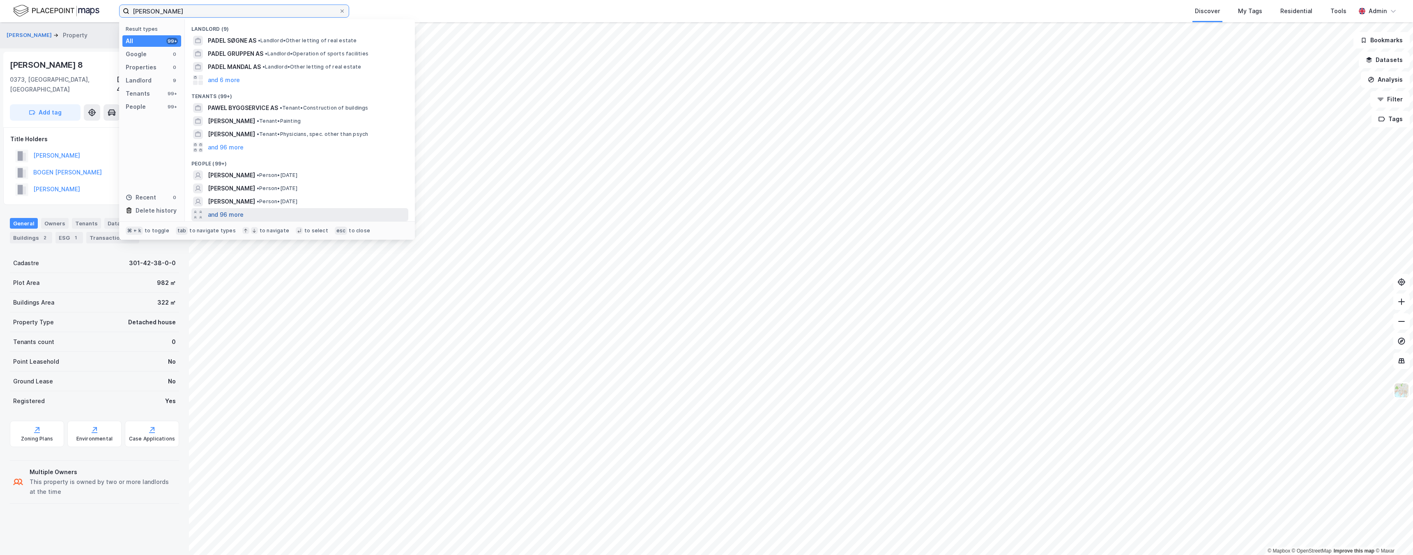
type input "[PERSON_NAME]"
click at [229, 214] on button "and 96 more" at bounding box center [226, 215] width 36 height 10
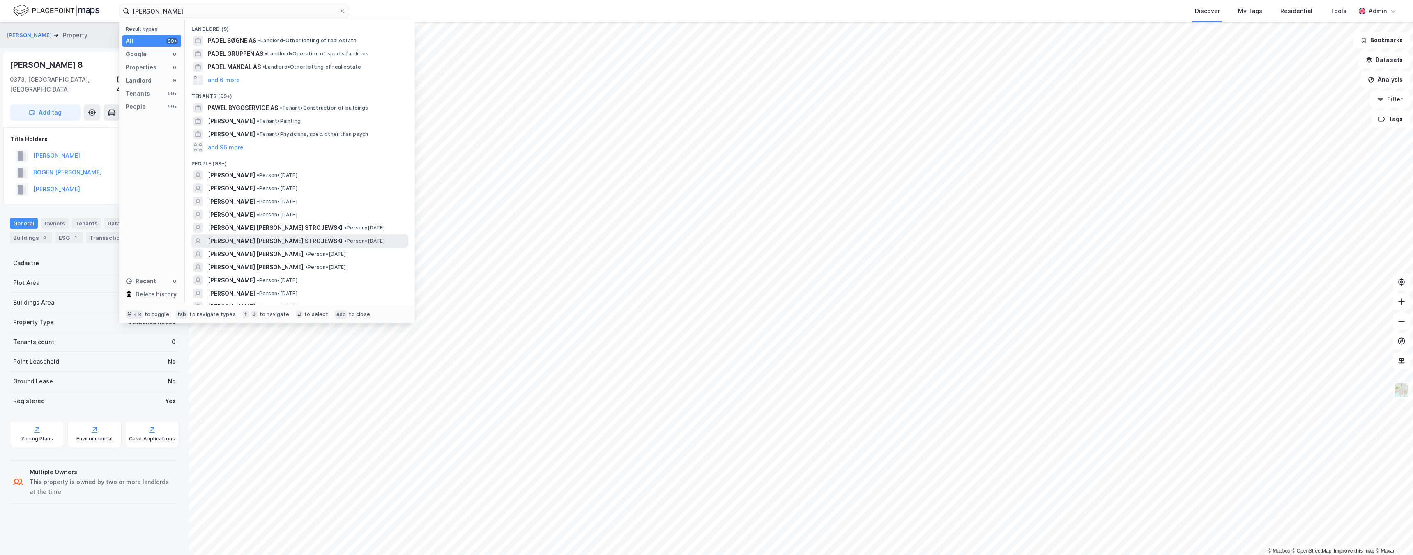
click at [230, 239] on span "[PERSON_NAME] [PERSON_NAME] STROJEWSKI" at bounding box center [275, 241] width 135 height 10
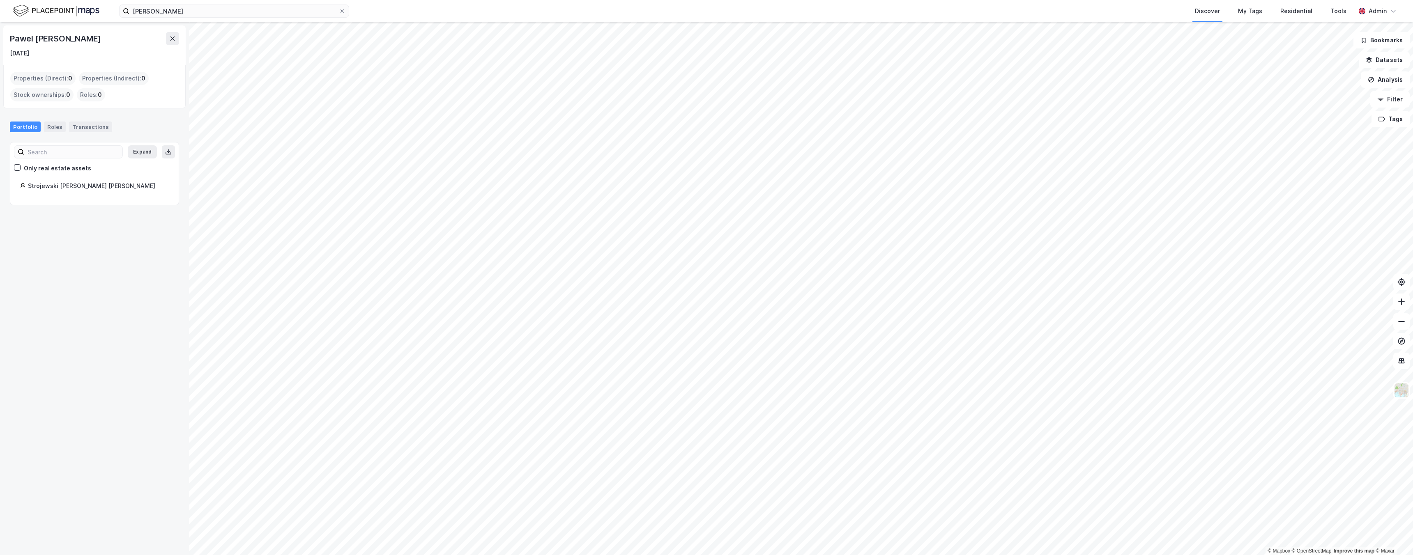
click at [75, 189] on div "Strojewski [PERSON_NAME] [PERSON_NAME]" at bounding box center [98, 186] width 141 height 10
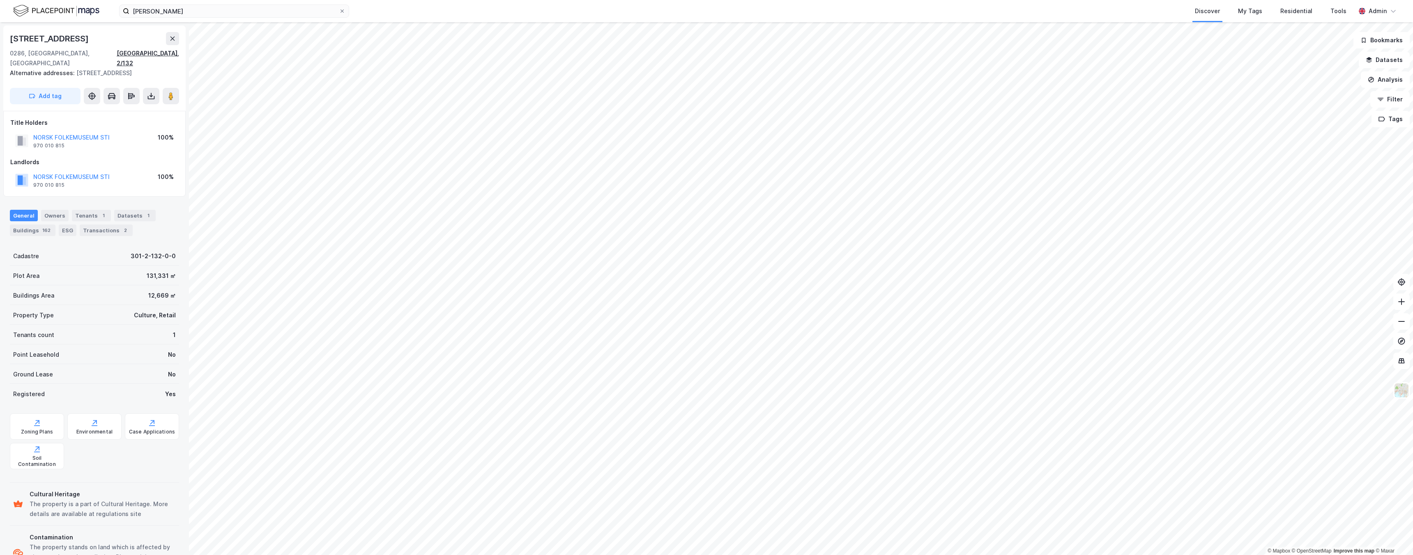
click at [154, 52] on div "[GEOGRAPHIC_DATA], 2/132" at bounding box center [148, 58] width 62 height 20
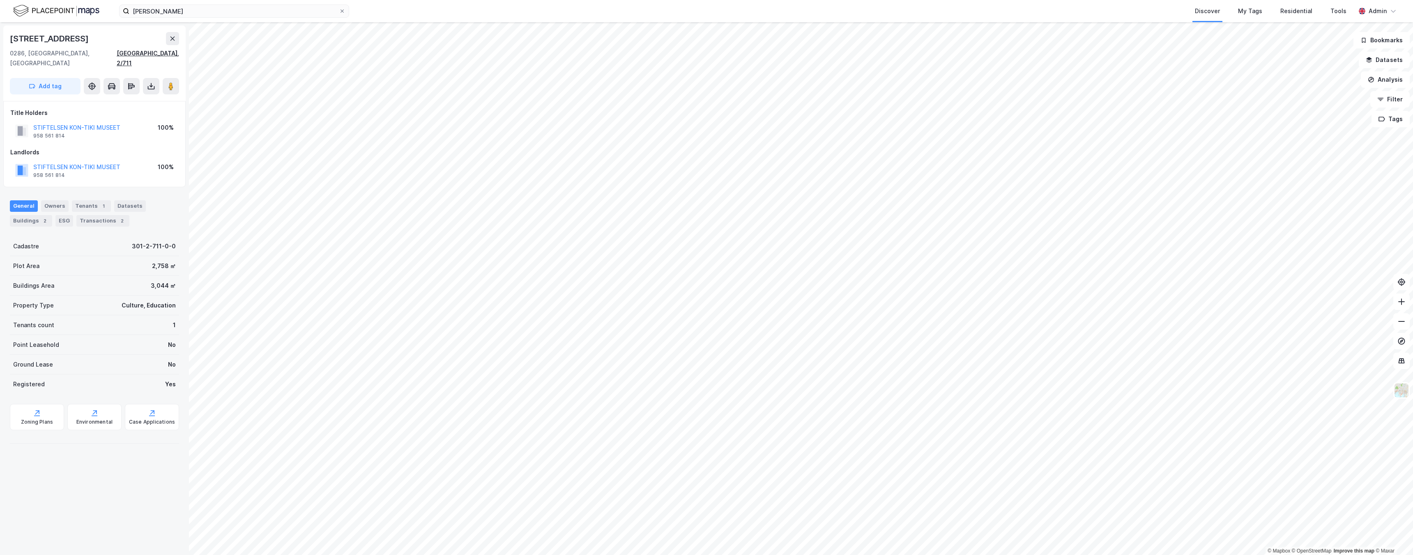
click at [161, 55] on div "[GEOGRAPHIC_DATA], 2/711" at bounding box center [148, 58] width 62 height 20
click at [1337, 14] on div "Tools" at bounding box center [1338, 11] width 16 height 10
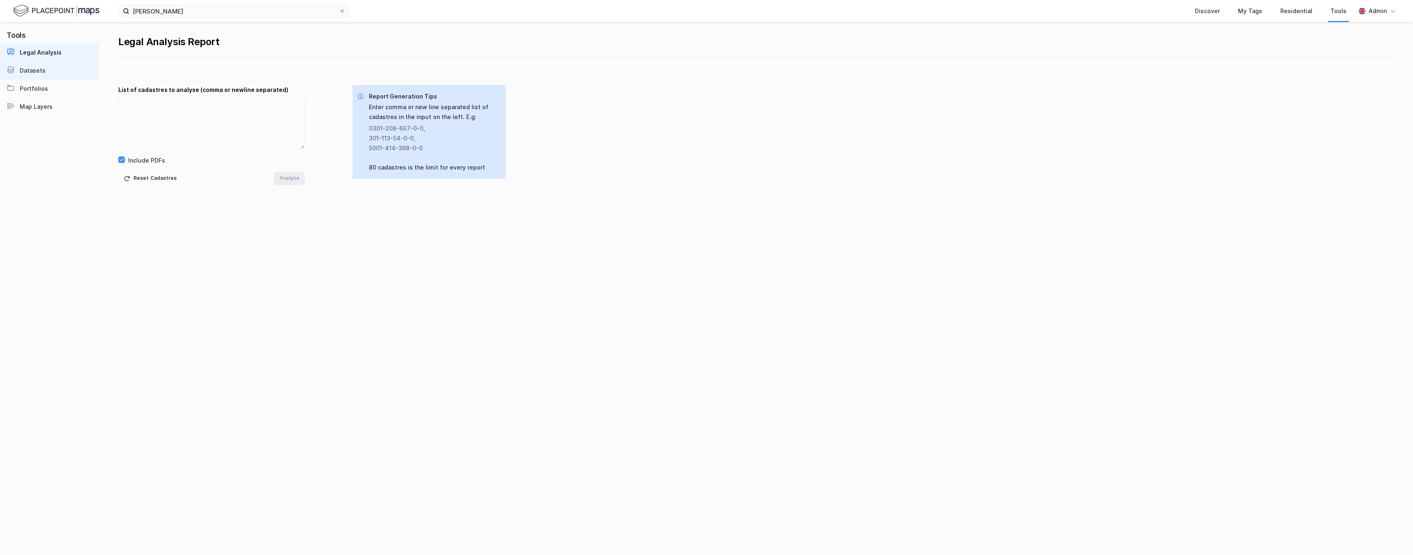
click at [30, 71] on div "Datasets" at bounding box center [33, 71] width 26 height 10
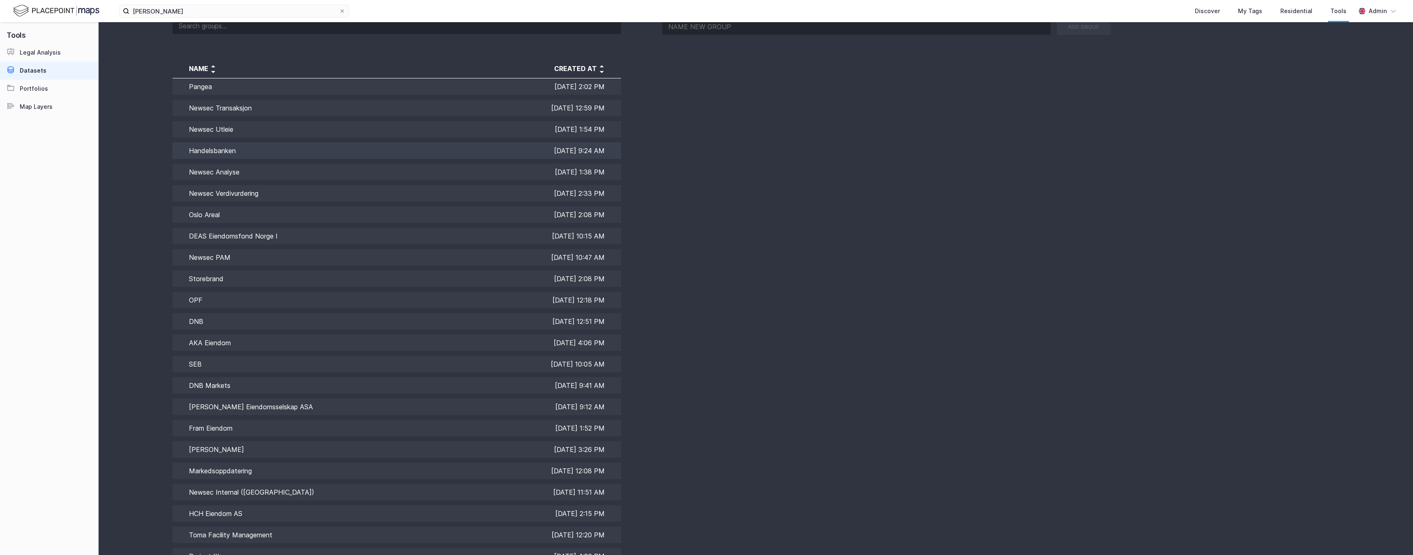
scroll to position [32, 0]
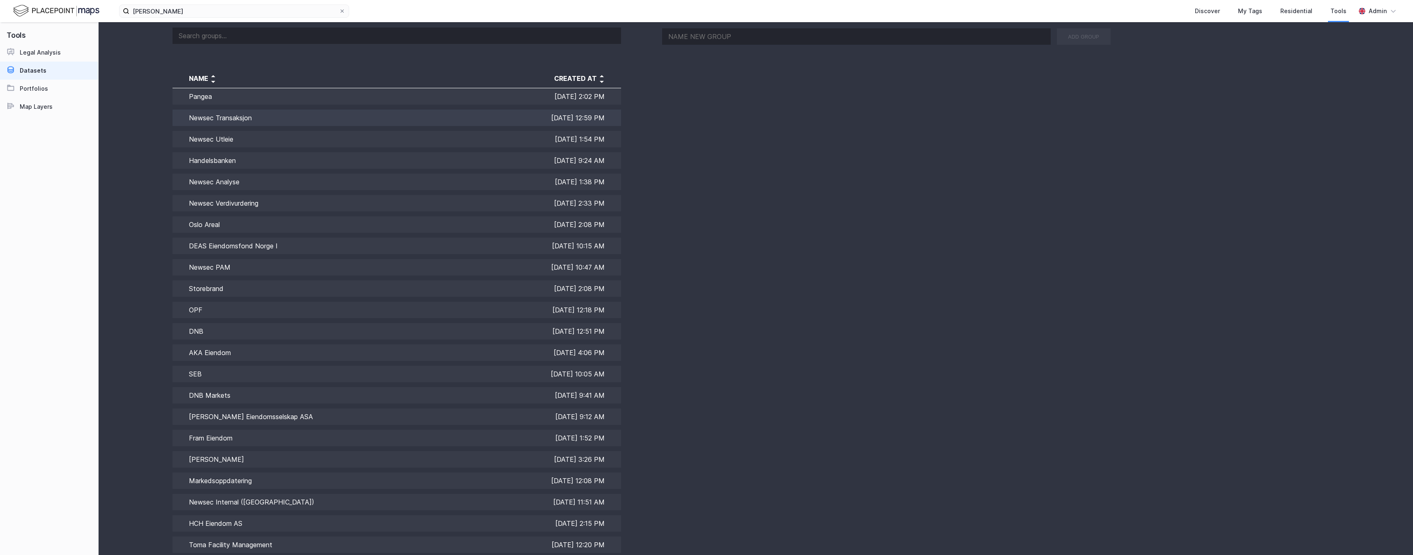
click at [232, 117] on td "Newsec Transaksjon" at bounding box center [265, 117] width 187 height 21
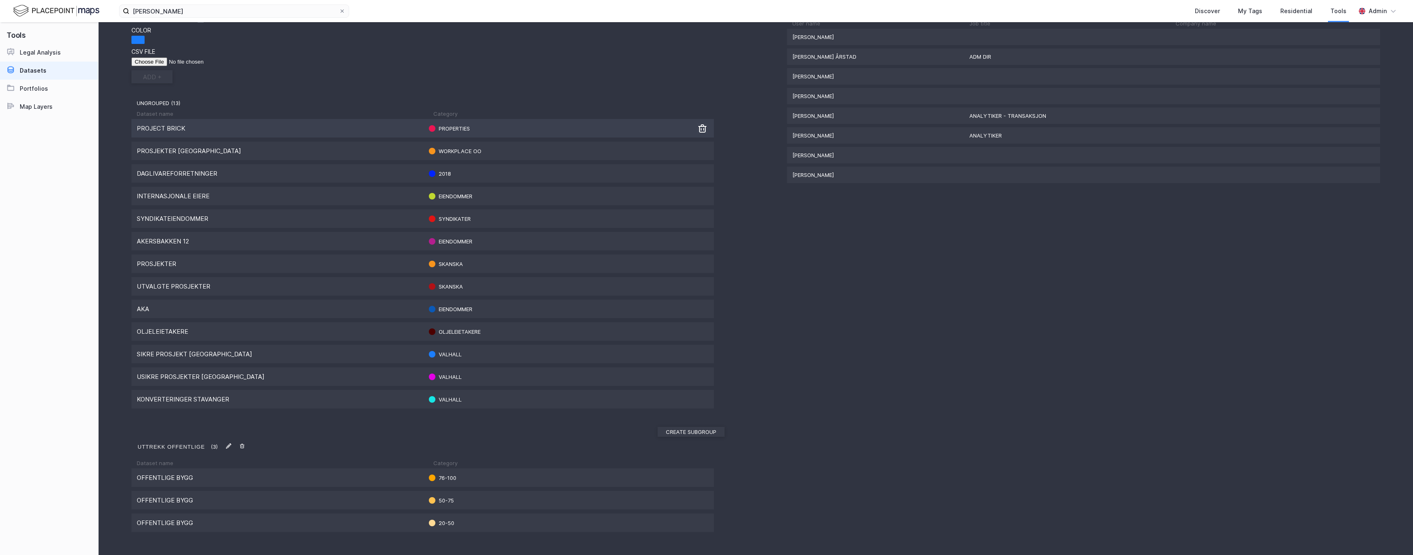
scroll to position [186, 0]
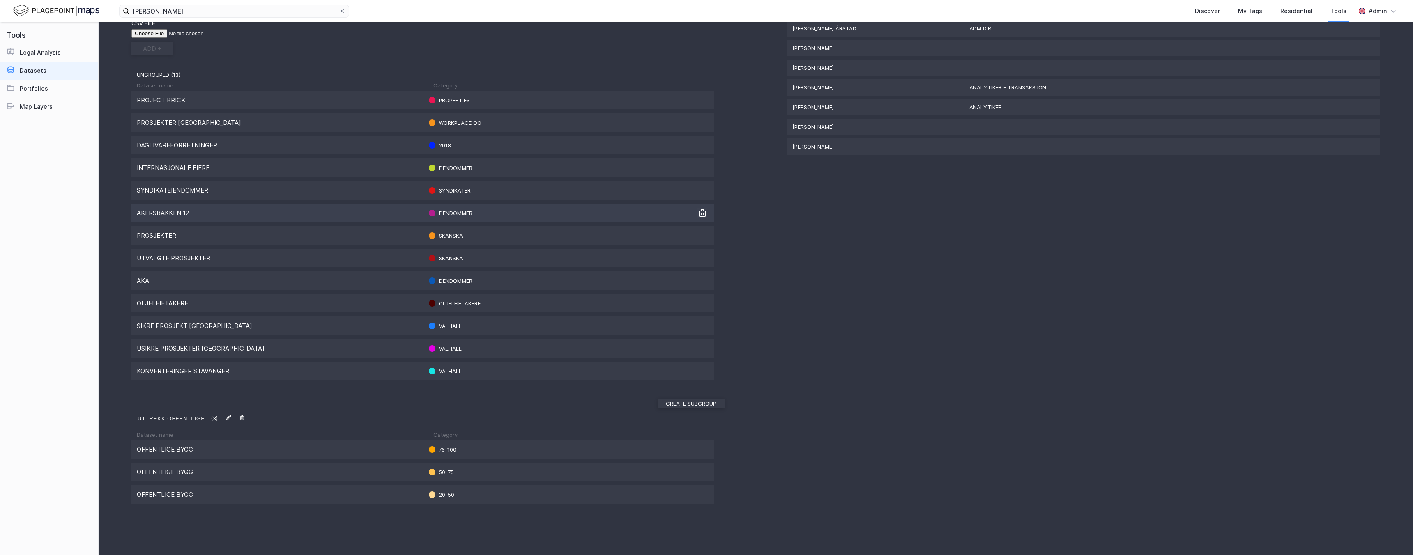
click at [168, 218] on div "[STREET_ADDRESS] Eiendommer" at bounding box center [422, 213] width 582 height 18
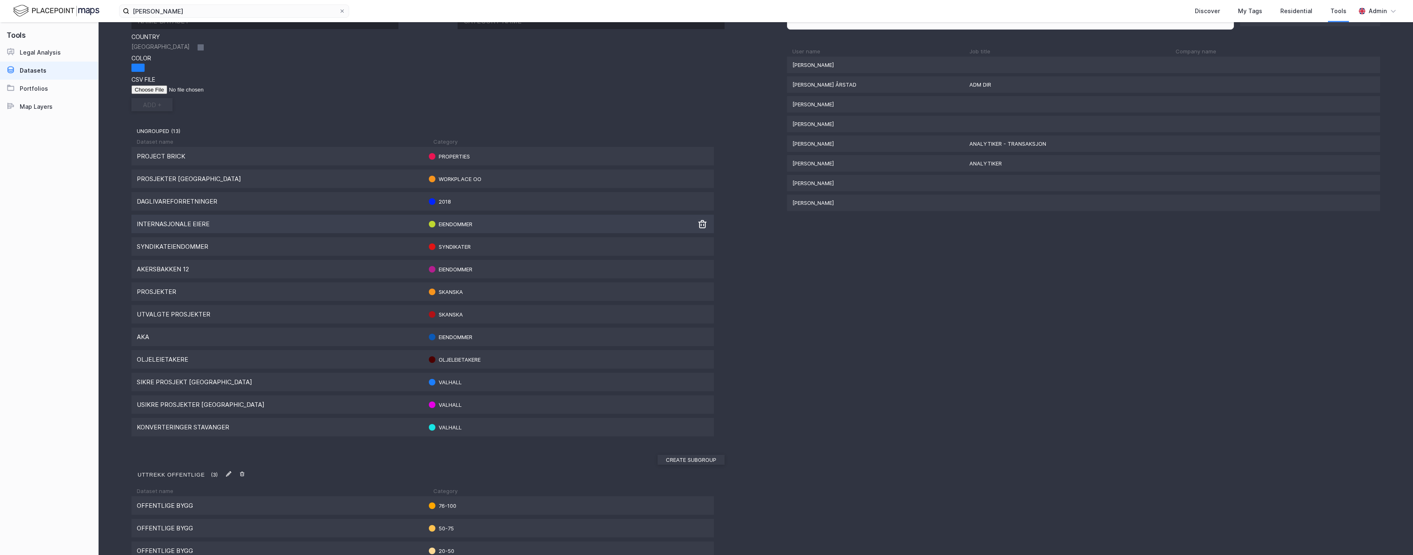
scroll to position [141, 0]
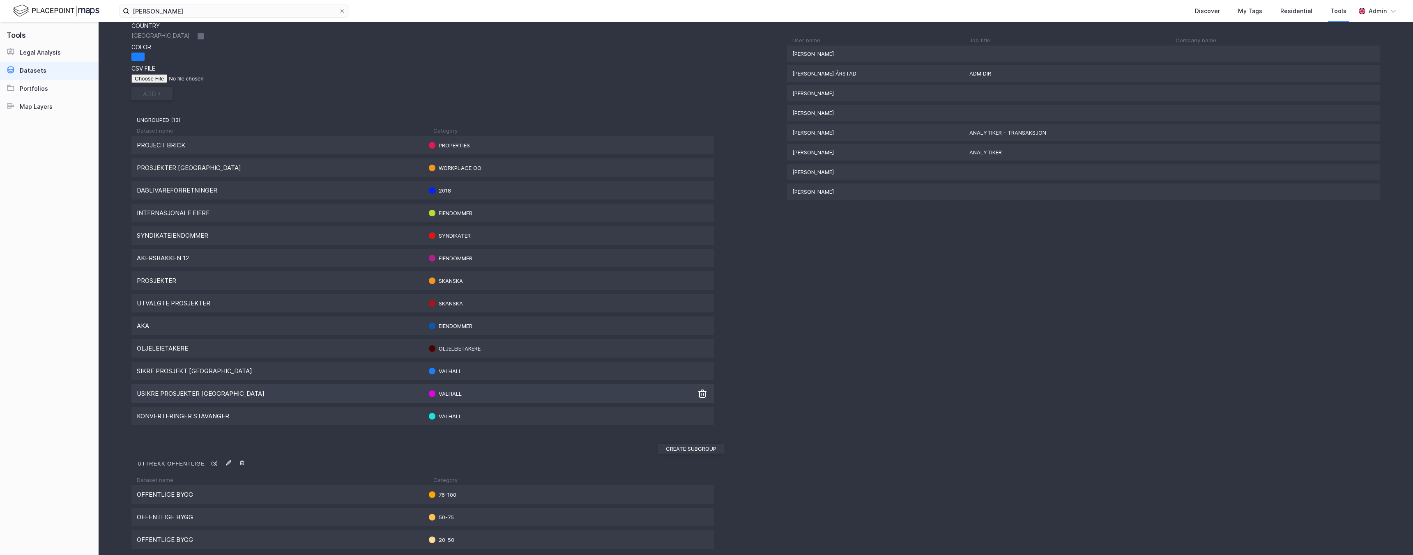
click at [184, 396] on div "Usikre Prosjekter [GEOGRAPHIC_DATA]" at bounding box center [280, 394] width 286 height 8
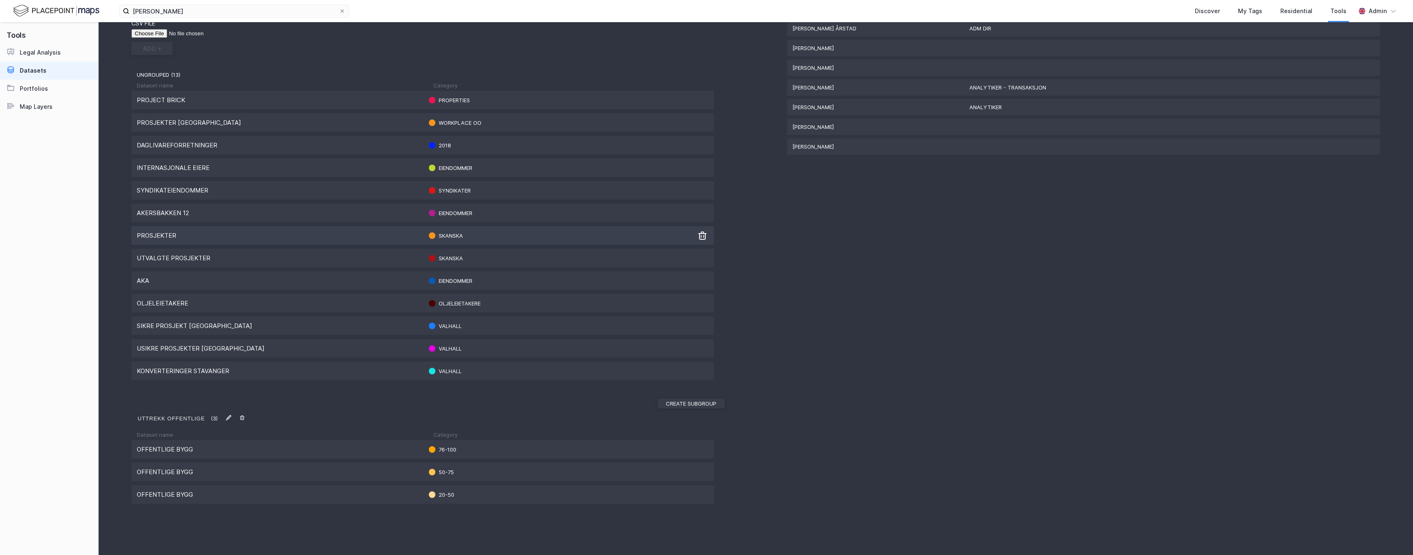
scroll to position [186, 0]
click at [278, 224] on div "Project Brick Properties Prosjekter Nydalen Workplace OO Daglivareforretninger …" at bounding box center [427, 236] width 593 height 294
click at [269, 214] on div "Akersbakken 12" at bounding box center [280, 213] width 286 height 8
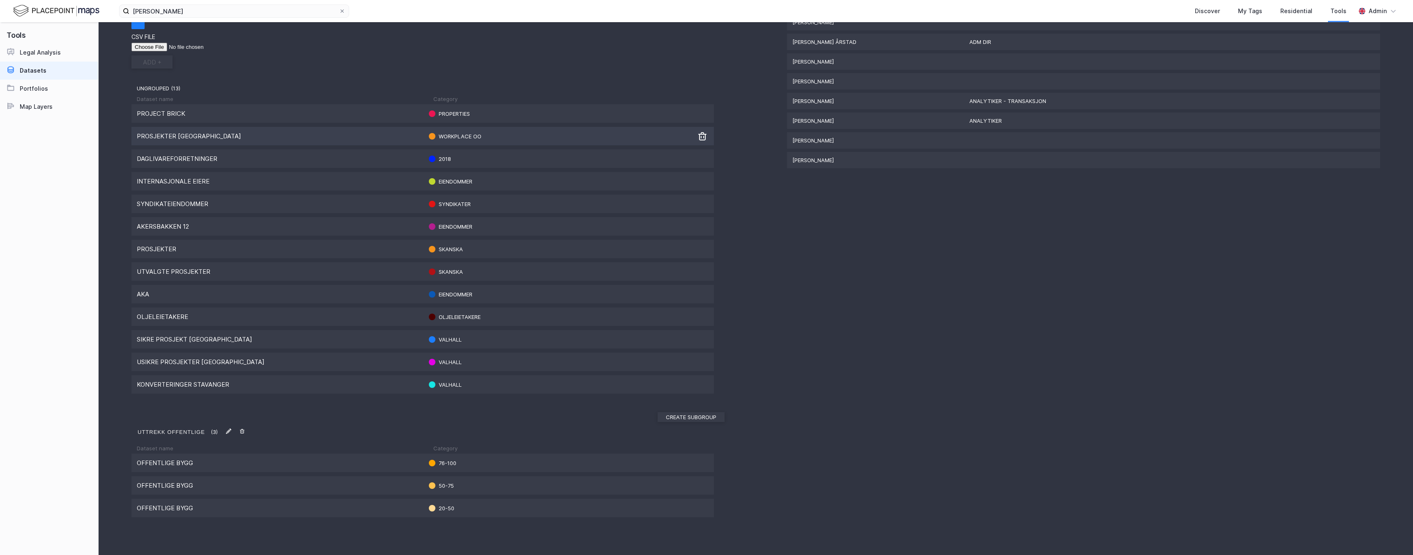
scroll to position [186, 0]
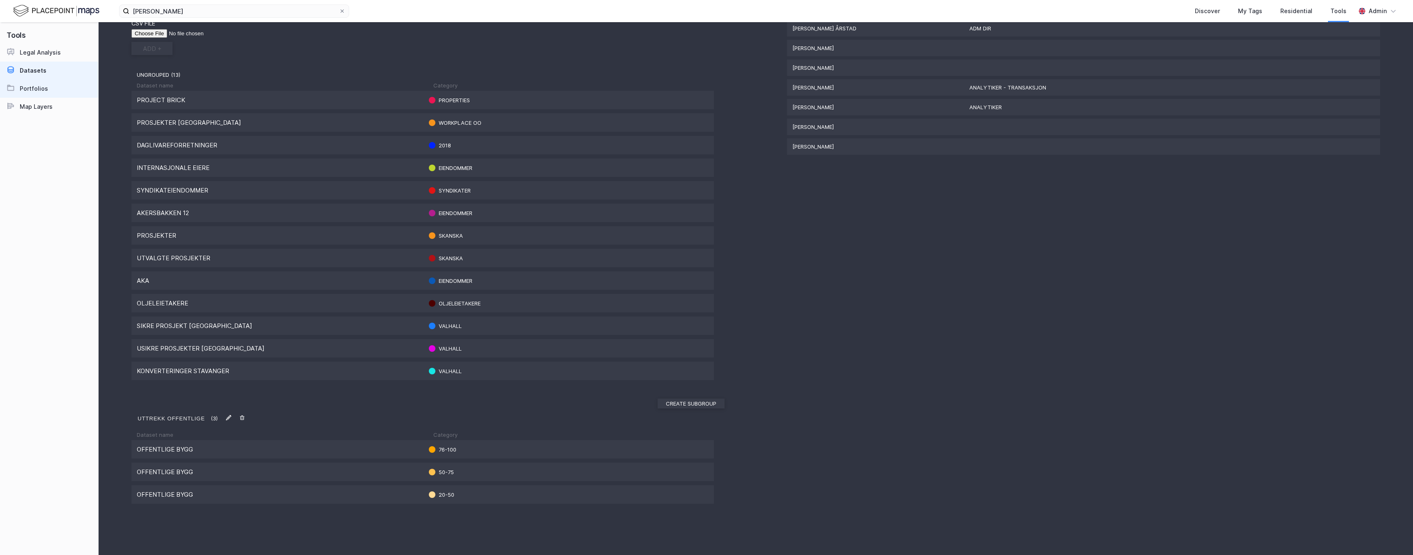
click at [32, 87] on div "Portfolios" at bounding box center [34, 89] width 28 height 10
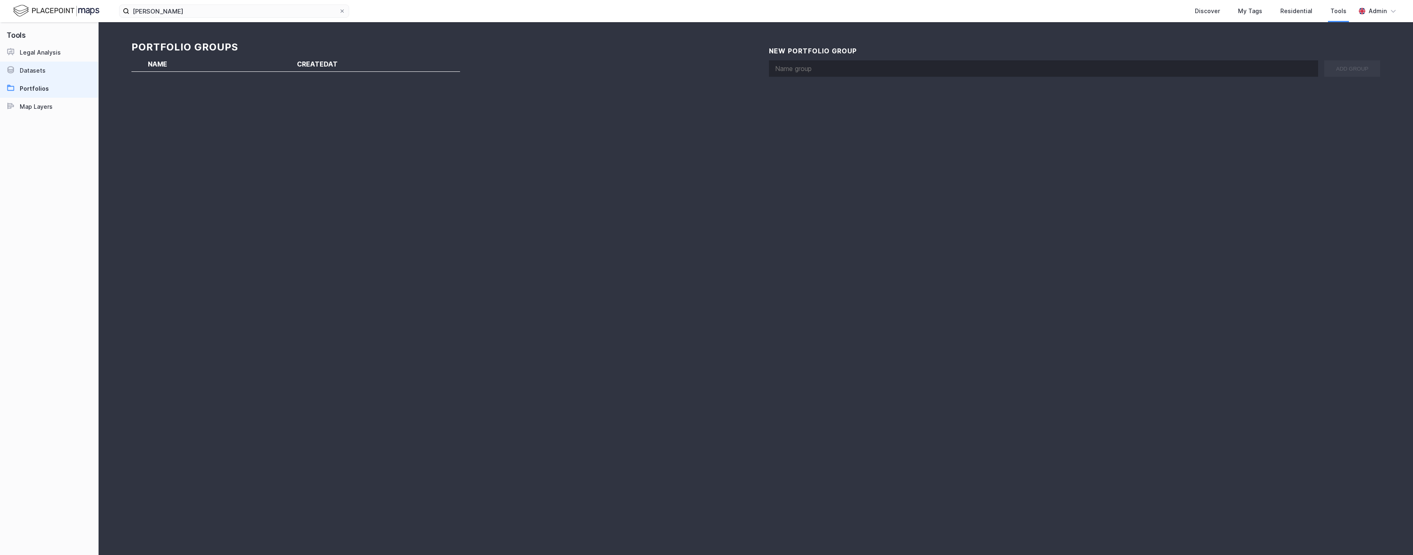
click at [31, 71] on div "Datasets" at bounding box center [33, 71] width 26 height 10
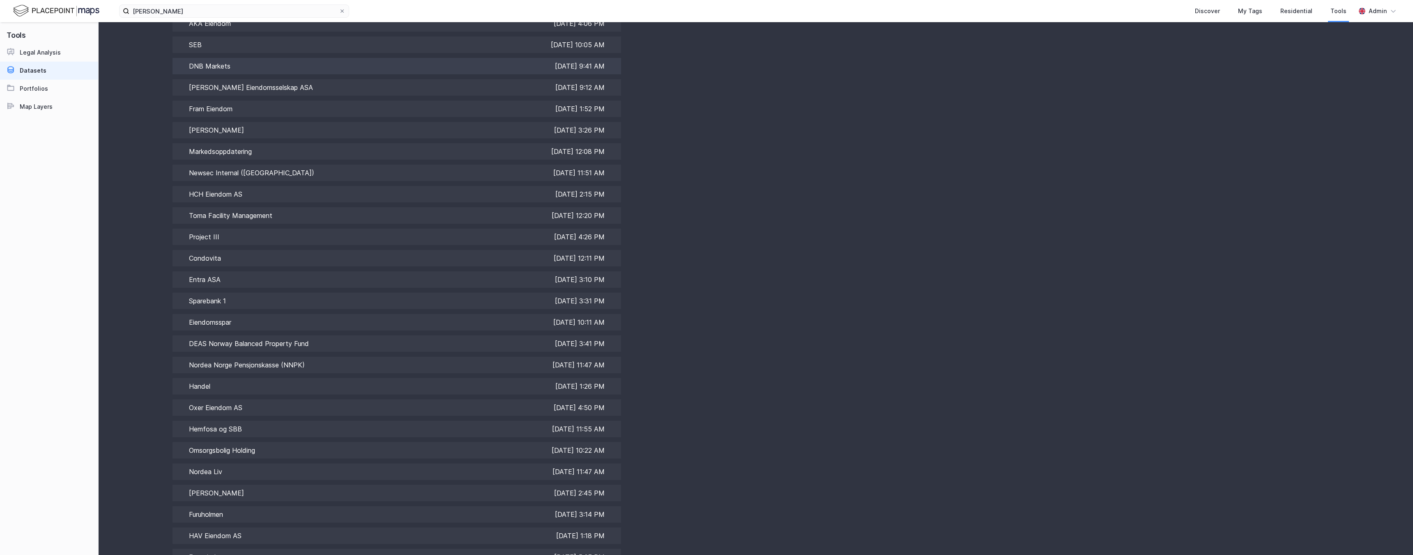
click at [212, 68] on td "DNB Markets" at bounding box center [265, 65] width 187 height 21
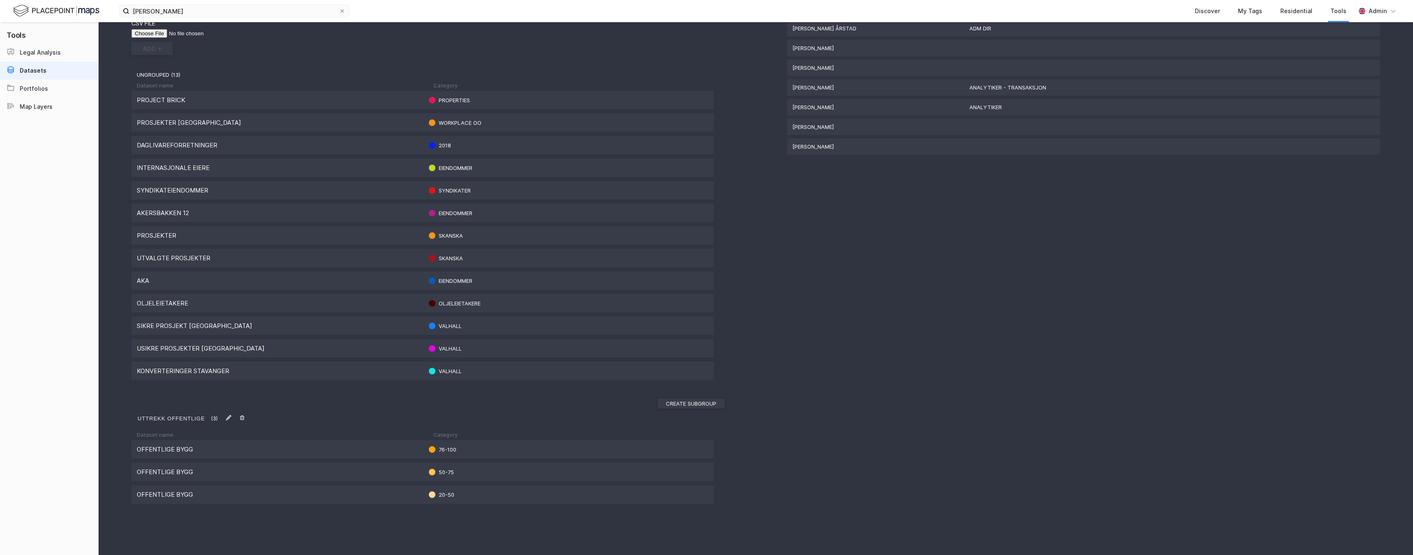
type input "DNB Markets"
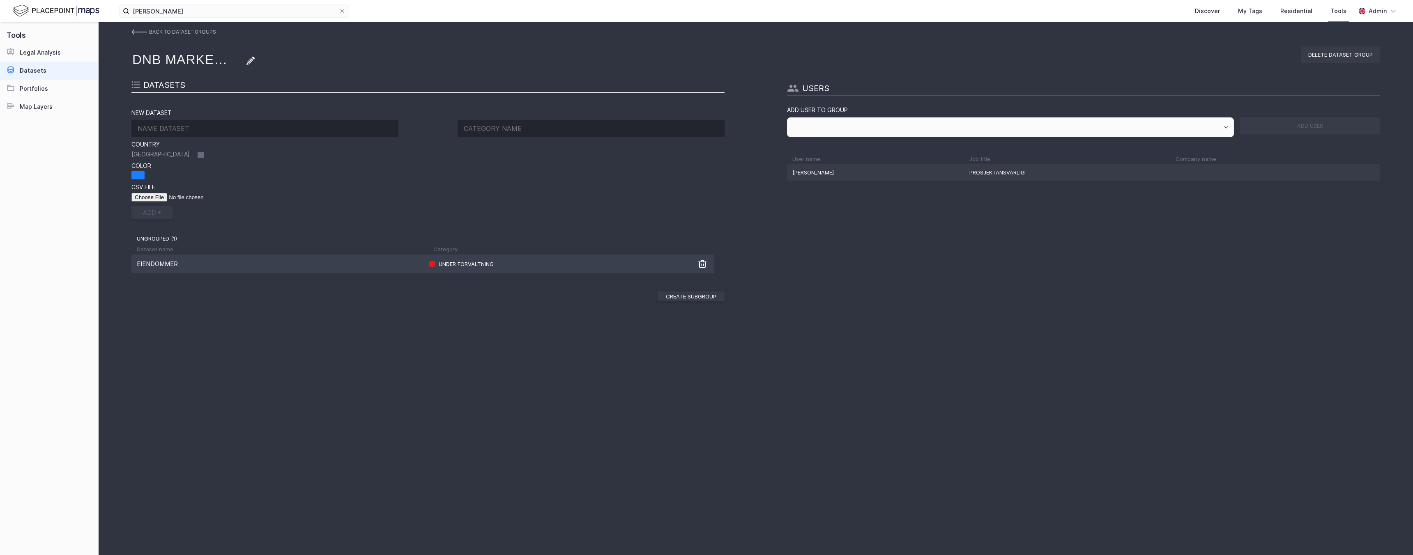
click at [179, 265] on div "Eiendommer" at bounding box center [280, 264] width 286 height 8
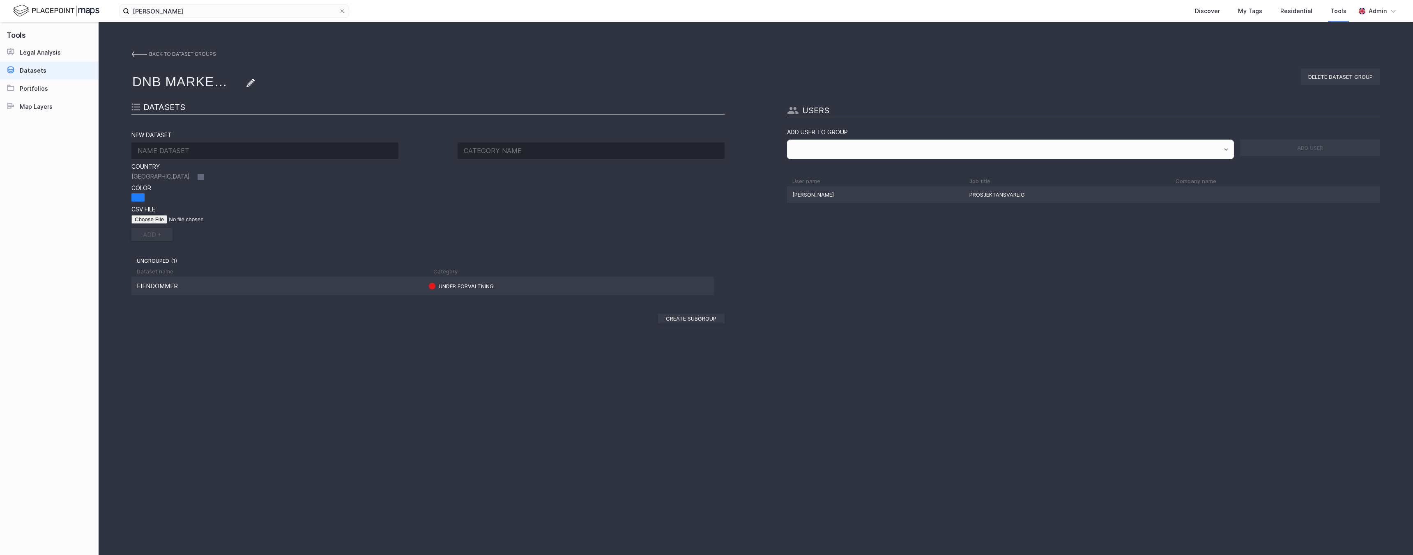
click at [136, 52] on img at bounding box center [139, 54] width 16 height 7
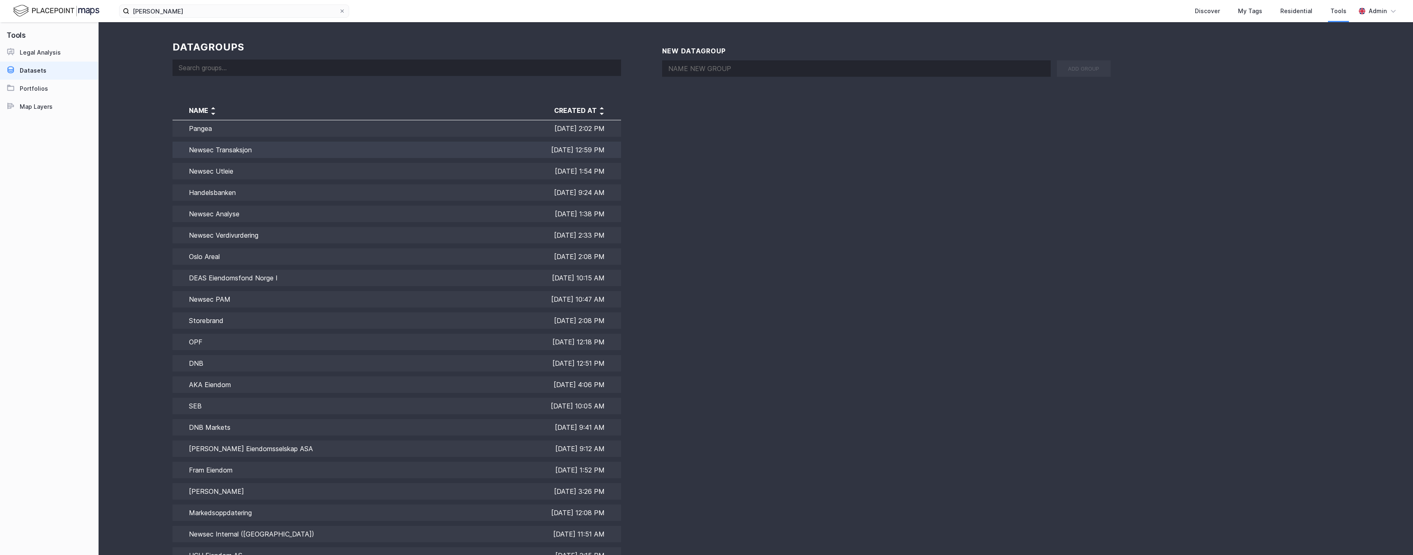
click at [214, 150] on td "Newsec Transaksjon" at bounding box center [265, 149] width 187 height 21
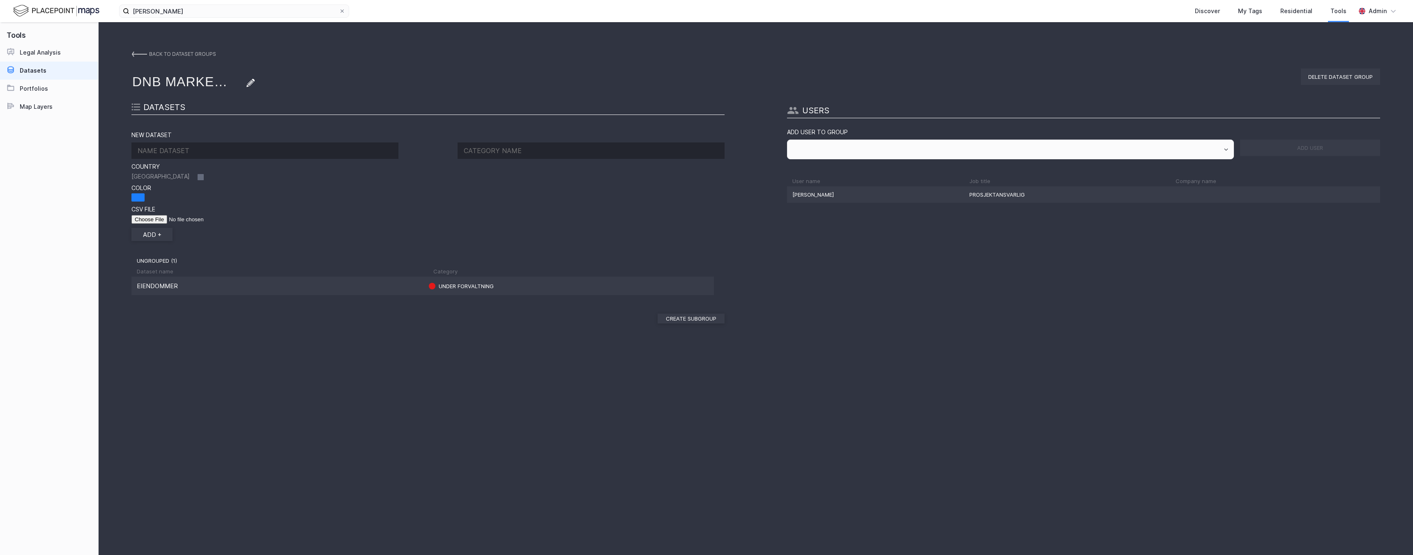
type input "Newsec Transaksjon"
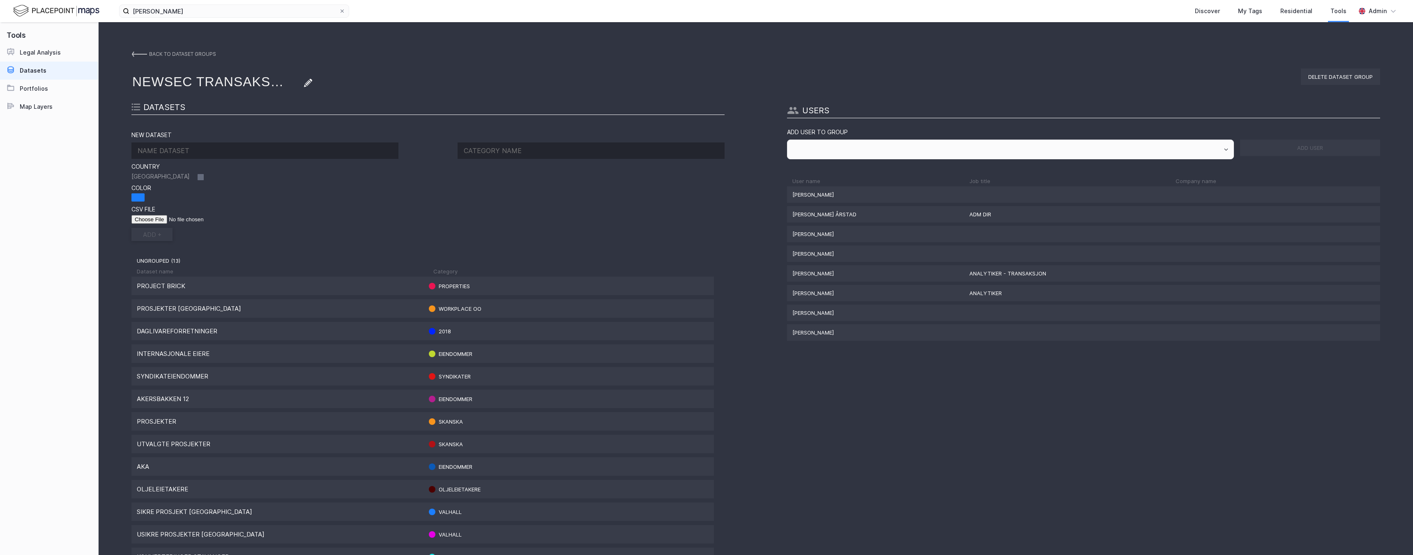
click at [135, 53] on img at bounding box center [139, 54] width 16 height 7
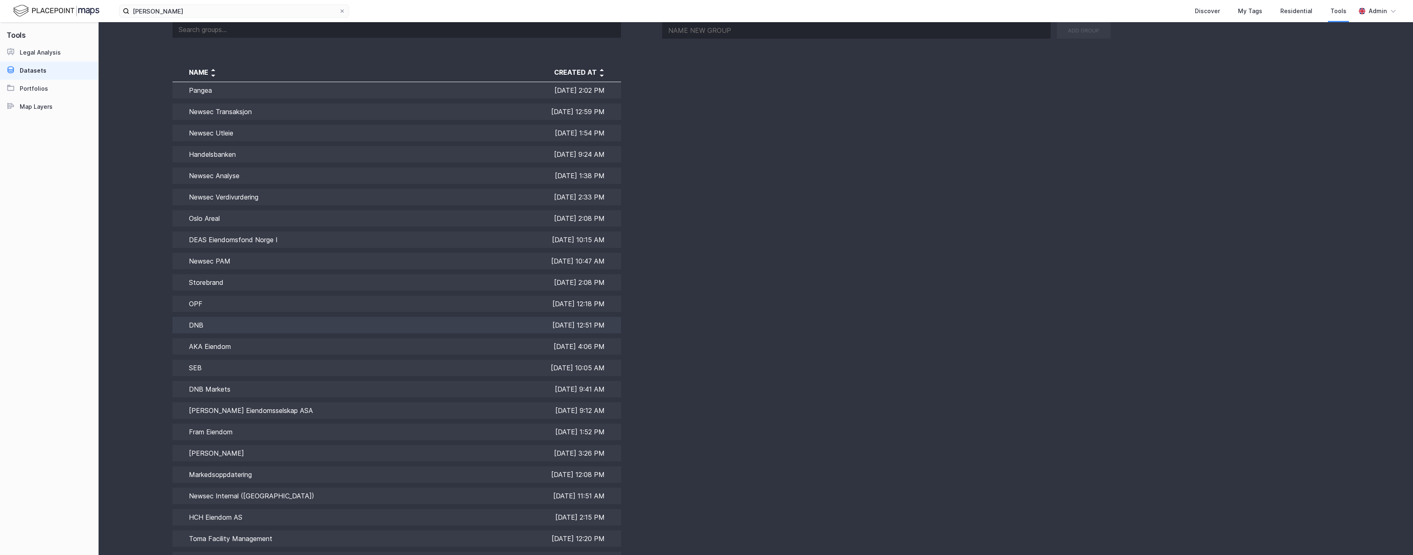
click at [297, 322] on td "DNB" at bounding box center [265, 325] width 187 height 21
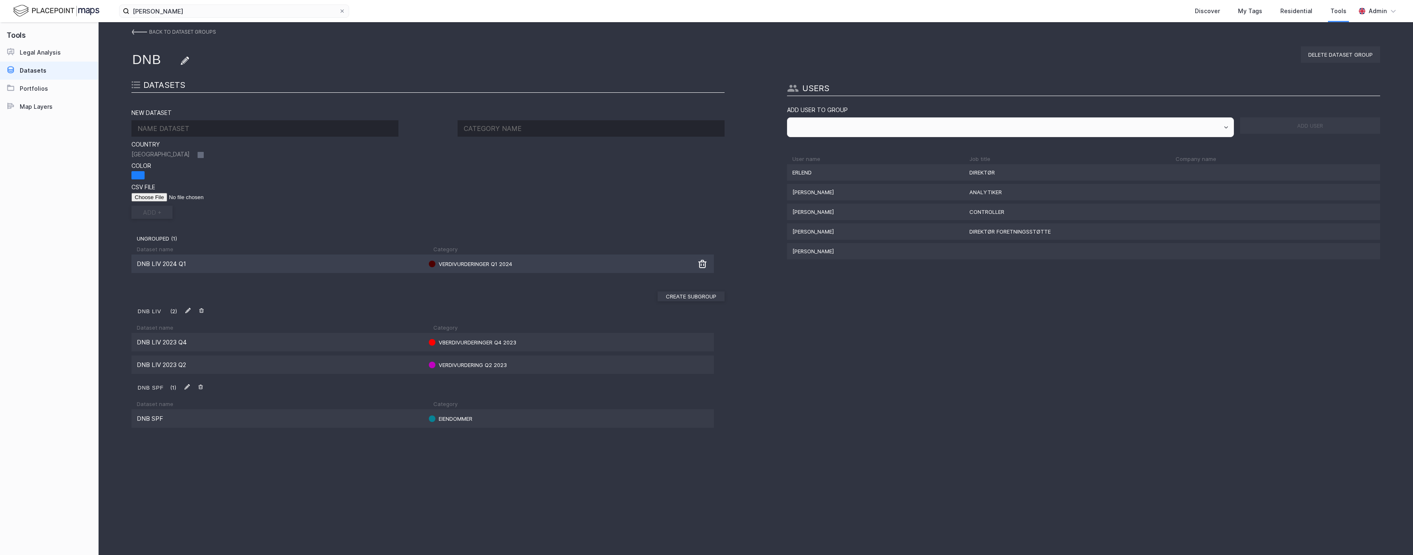
click at [207, 263] on div "DNB Liv 2024 Q1" at bounding box center [280, 264] width 286 height 8
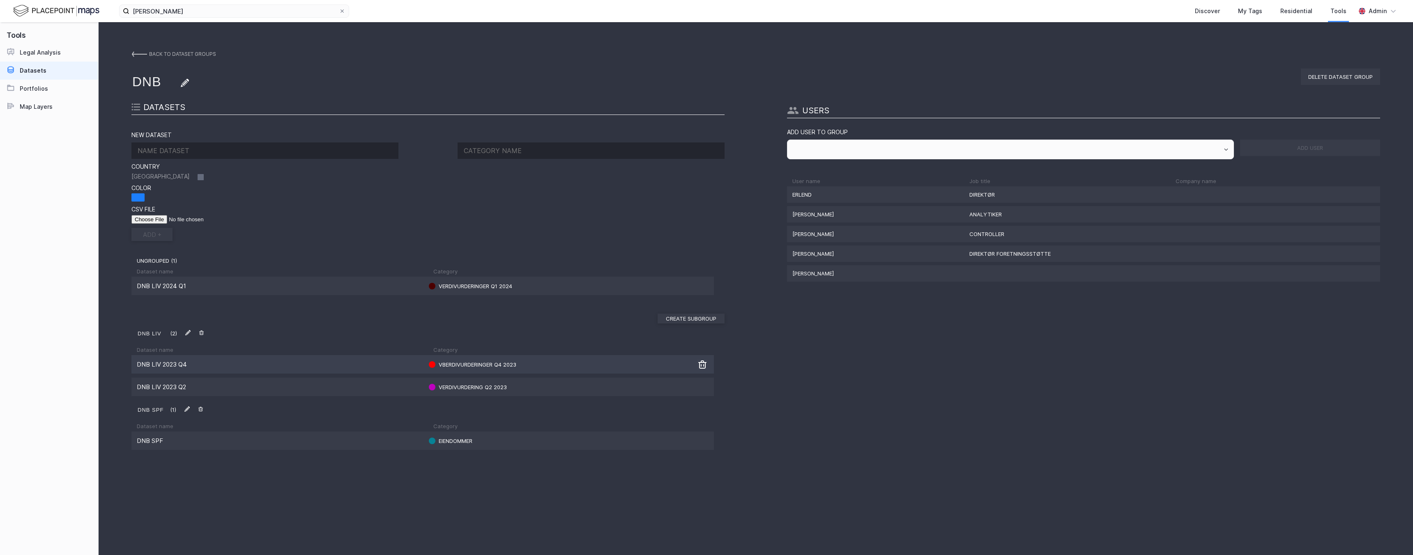
click at [238, 365] on div "DNB Liv 2023 Q4" at bounding box center [280, 365] width 286 height 8
click at [226, 388] on div "DNB LIV 2023 Q2" at bounding box center [280, 387] width 286 height 8
click at [38, 8] on img at bounding box center [56, 11] width 86 height 14
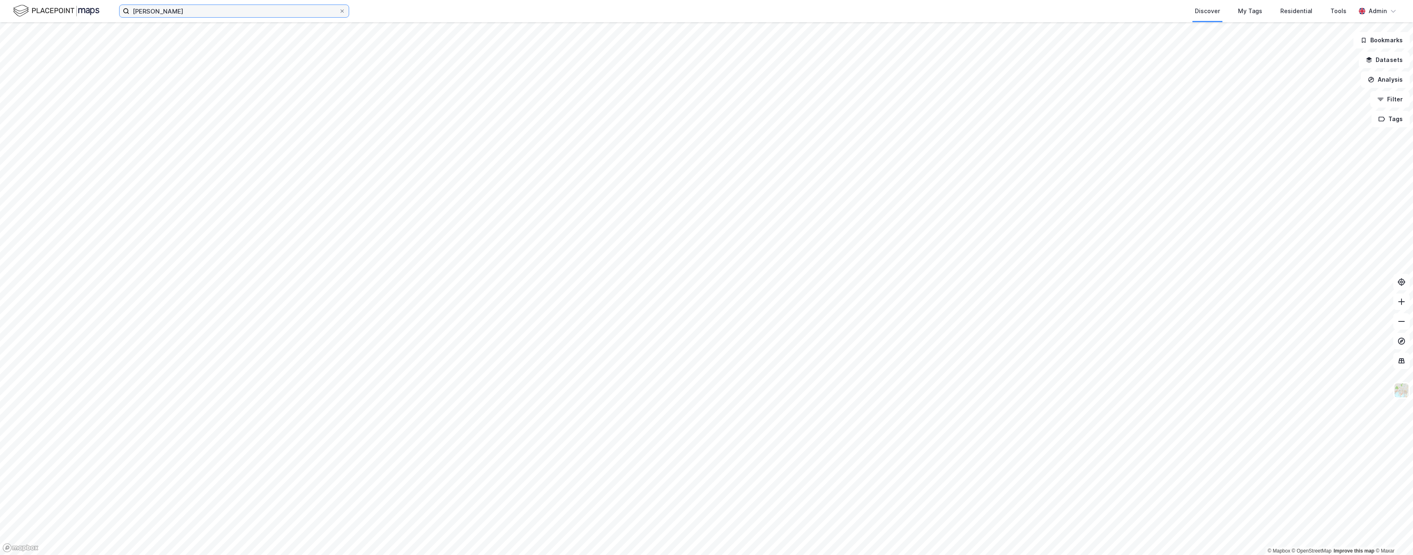
click at [191, 12] on input "[PERSON_NAME]" at bounding box center [233, 11] width 209 height 12
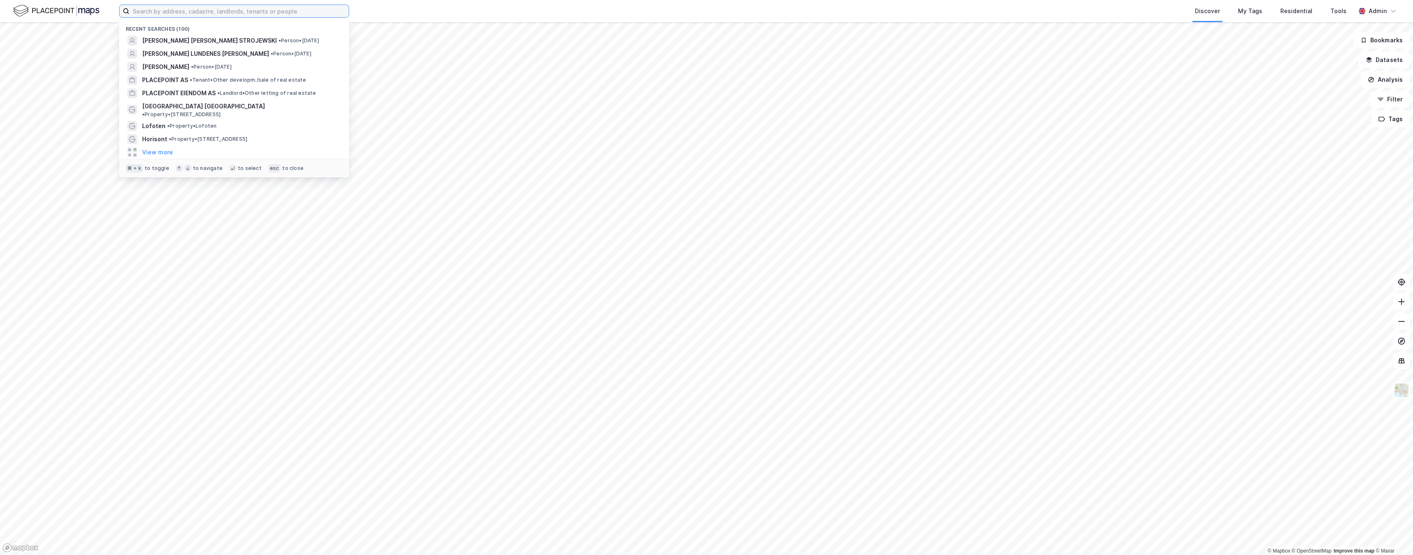
paste input "4223-209-12-0-0"
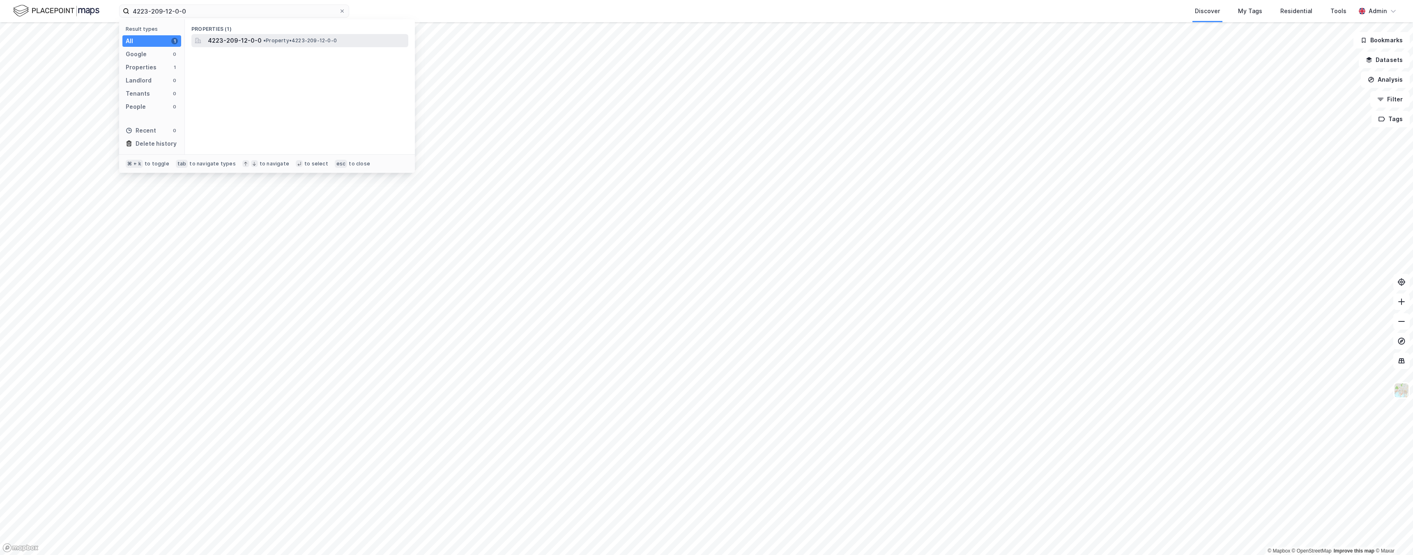
click at [229, 41] on span "4223-209-12-0-0" at bounding box center [235, 41] width 54 height 10
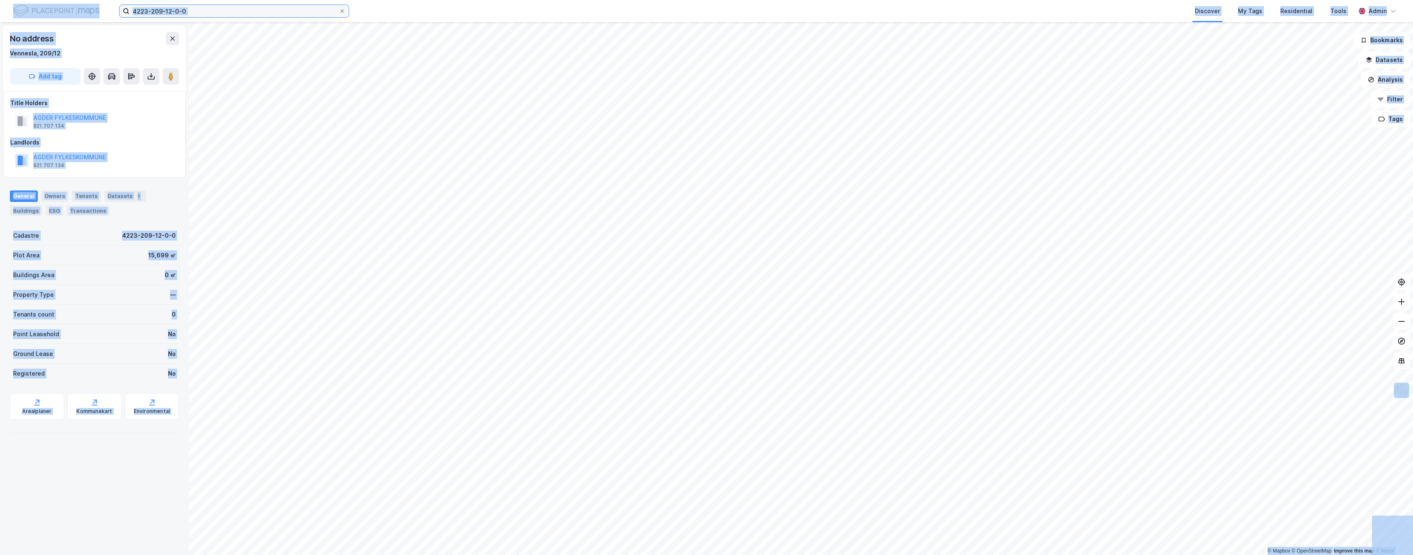
click at [200, 10] on input "4223-209-12-0-0" at bounding box center [233, 11] width 209 height 12
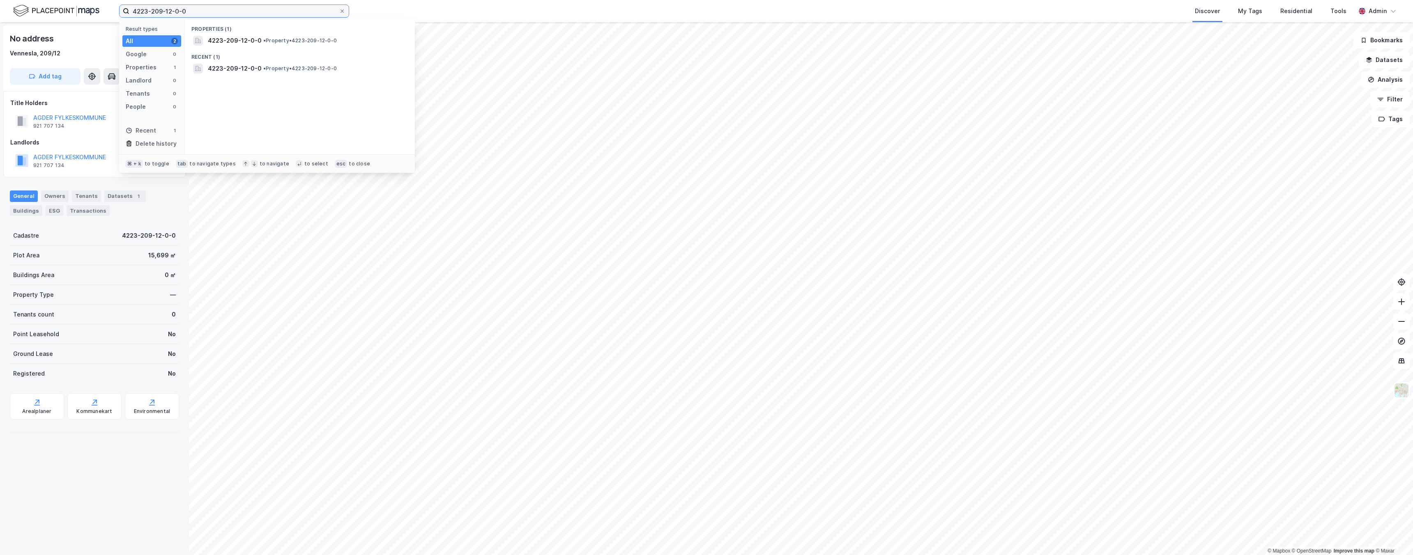
paste input "[PHONE_NUMBER]"
type input "4213-601-101-0-0"
click at [239, 41] on span "4213-601-101-0-0" at bounding box center [235, 41] width 55 height 10
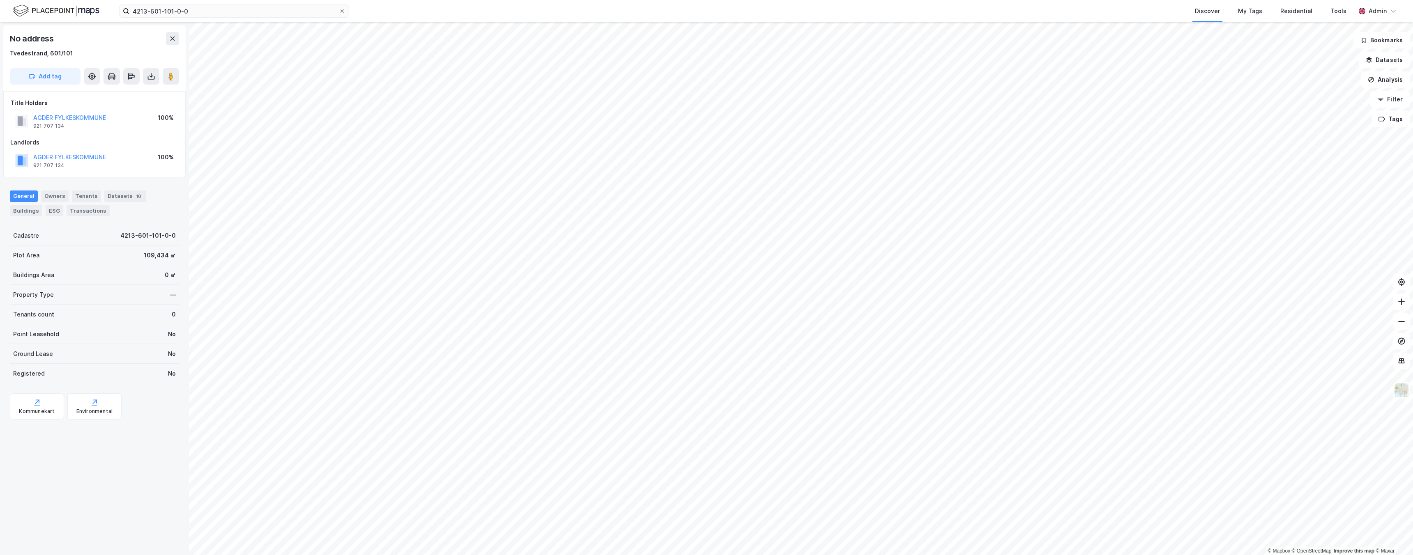
click at [40, 14] on img at bounding box center [56, 11] width 86 height 14
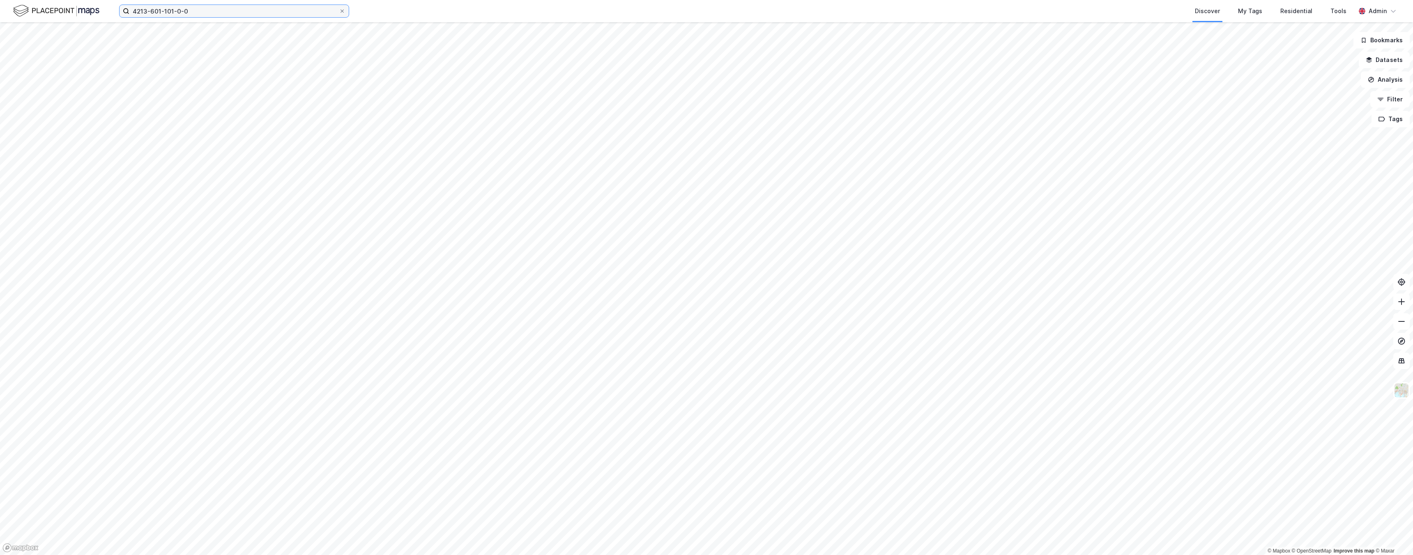
click at [191, 11] on input "4213-601-101-0-0" at bounding box center [233, 11] width 209 height 12
